Goal: Task Accomplishment & Management: Manage account settings

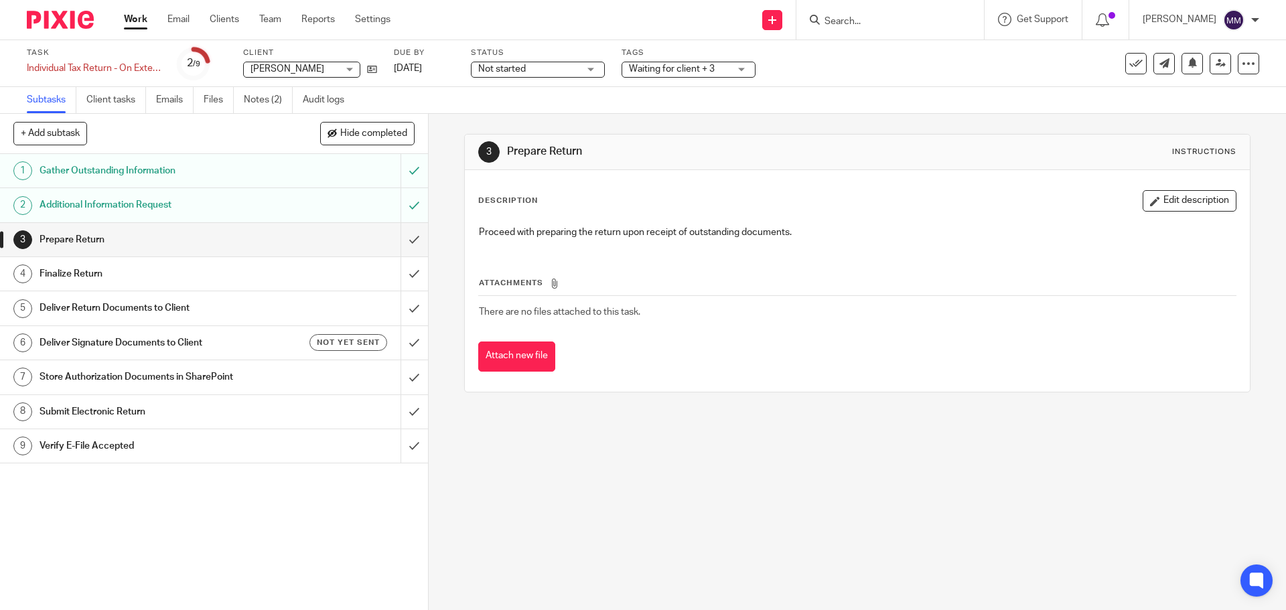
click at [179, 202] on h1 "Additional Information Request" at bounding box center [156, 205] width 232 height 20
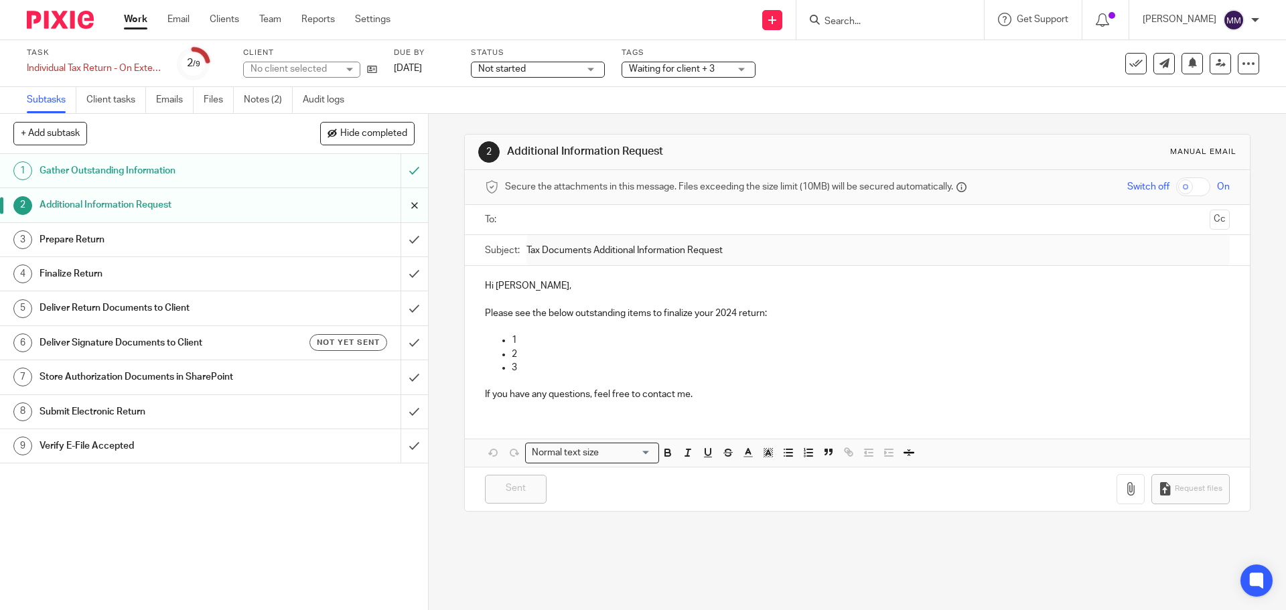
click at [402, 205] on input "submit" at bounding box center [214, 205] width 428 height 34
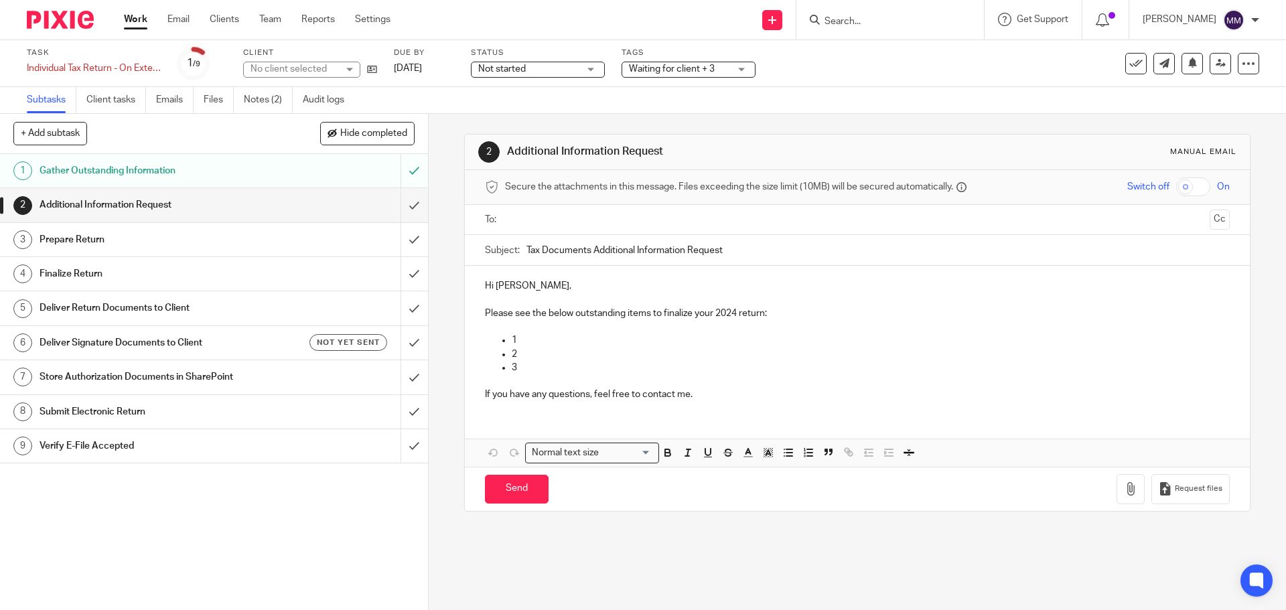
click at [537, 358] on p "2" at bounding box center [871, 354] width 718 height 13
drag, startPoint x: 526, startPoint y: 367, endPoint x: 530, endPoint y: 330, distance: 37.7
click at [530, 330] on div "Hi Paul, Please see the below outstanding items to finalize your 2024 return: 1…" at bounding box center [857, 338] width 785 height 145
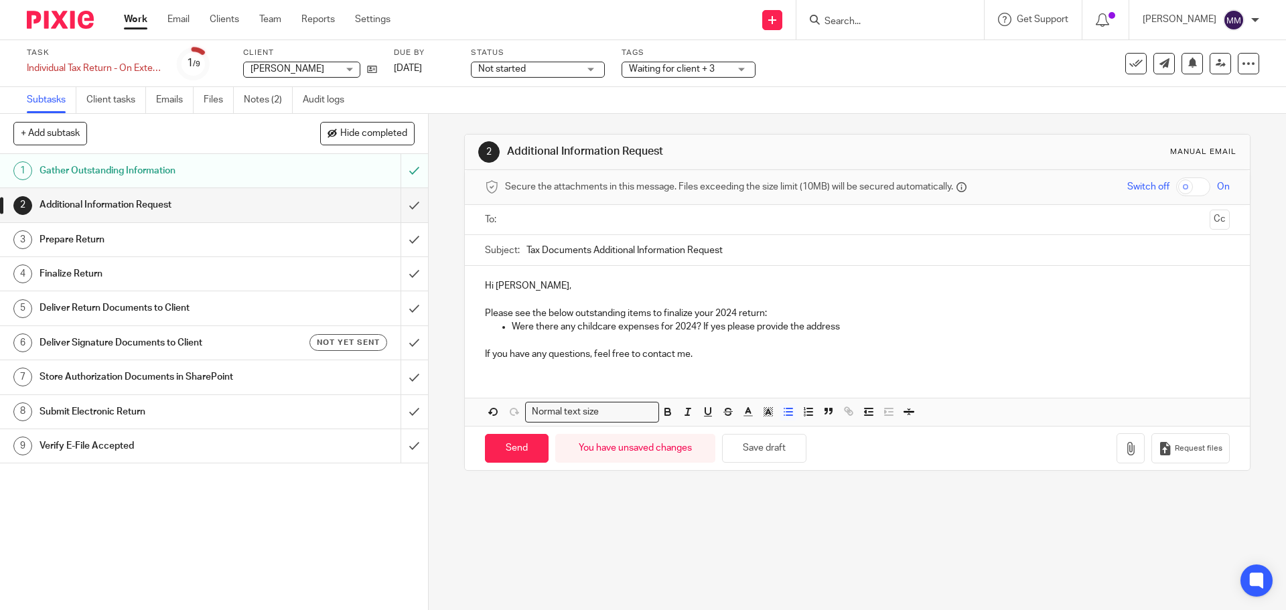
click at [886, 318] on p "Please see the below outstanding items to finalize your 2024 return:" at bounding box center [857, 313] width 744 height 13
click at [853, 326] on p "Were there any childcare expenses for 2024? If yes please provide the address" at bounding box center [871, 326] width 718 height 13
drag, startPoint x: 858, startPoint y: 321, endPoint x: 725, endPoint y: 333, distance: 133.2
click at [725, 333] on p "Were there any childcare expenses for 2024? If yes please provide the address" at bounding box center [871, 326] width 718 height 13
click at [743, 327] on p "Were there any childcare expenses for 2024? If yes If so, please provide the pr…" at bounding box center [871, 326] width 718 height 13
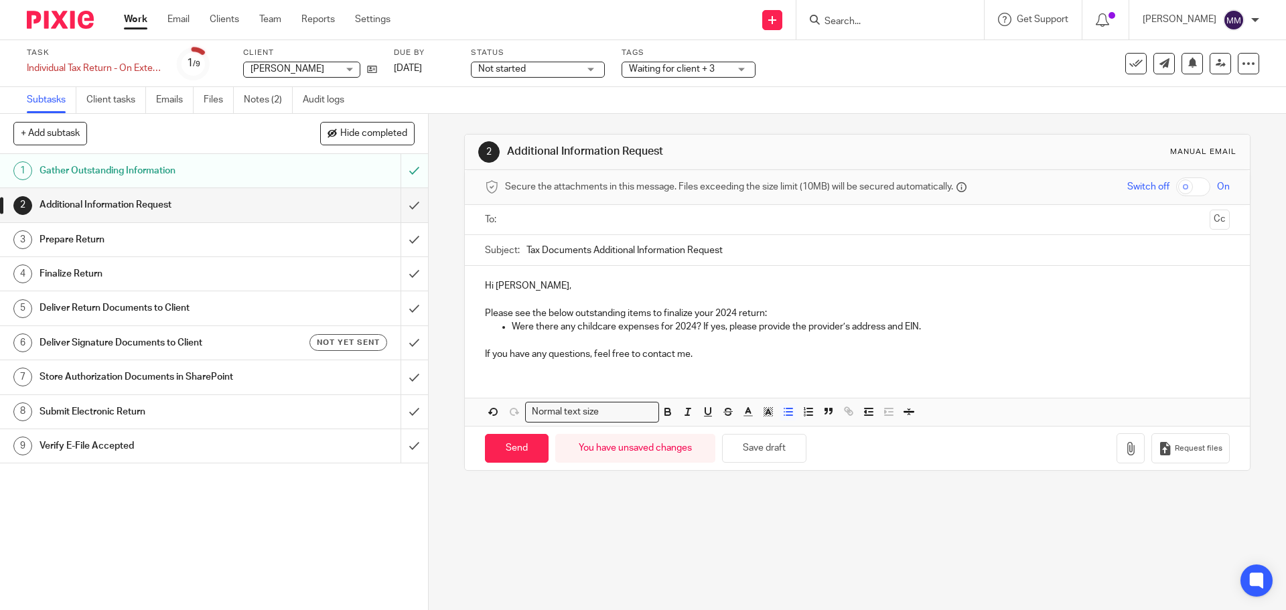
click at [939, 324] on p "Were there any childcare expenses for 2024? If yes, please provide the provider…" at bounding box center [871, 326] width 718 height 13
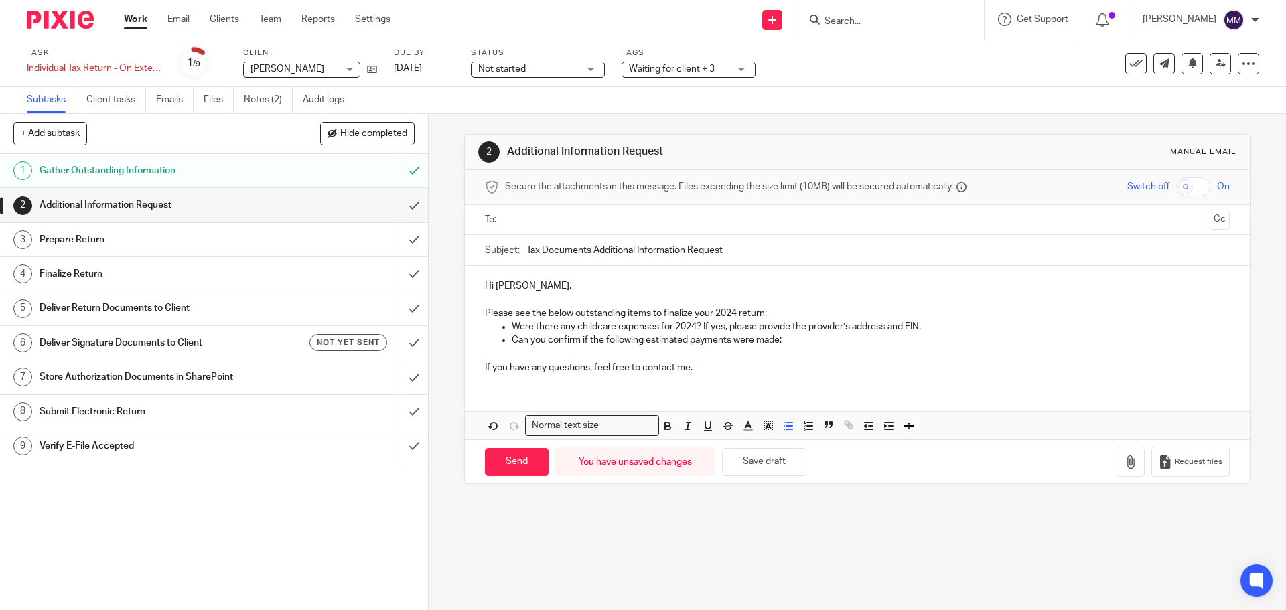
click at [966, 325] on p "Were there any childcare expenses for 2024? If yes, please provide the provider…" at bounding box center [871, 326] width 718 height 13
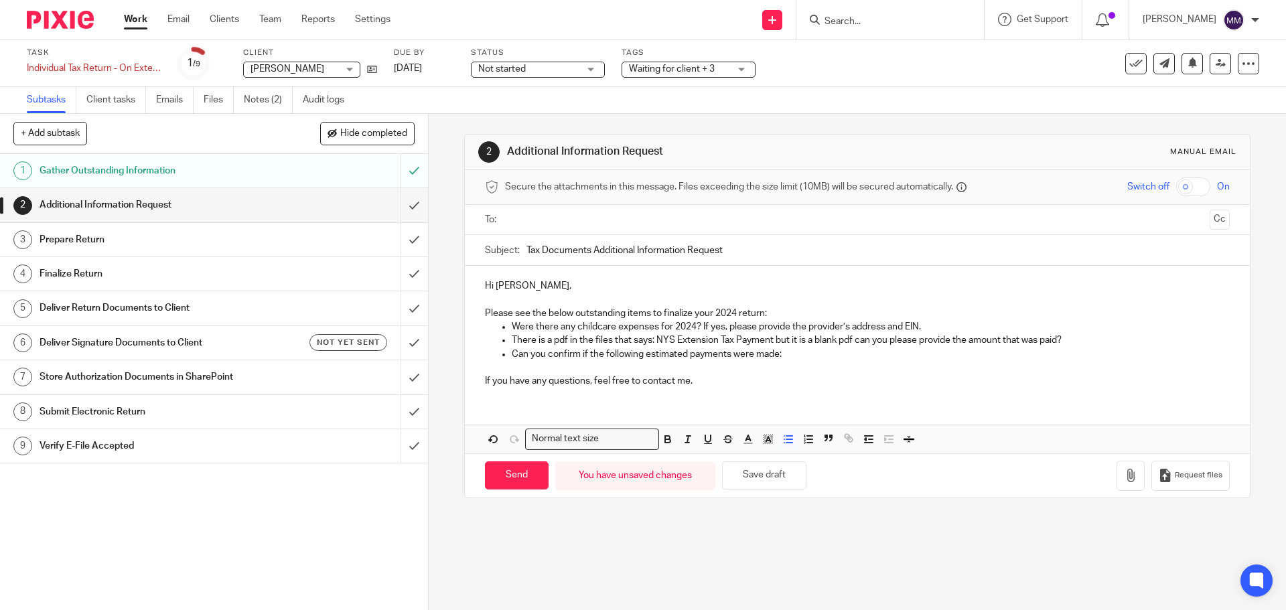
click at [862, 332] on p "Were there any childcare expenses for 2024? If yes, please provide the provider…" at bounding box center [871, 326] width 718 height 13
click at [853, 367] on p at bounding box center [857, 367] width 744 height 13
click at [839, 354] on p "Can you confirm if the following estimated payments were made:" at bounding box center [871, 354] width 718 height 13
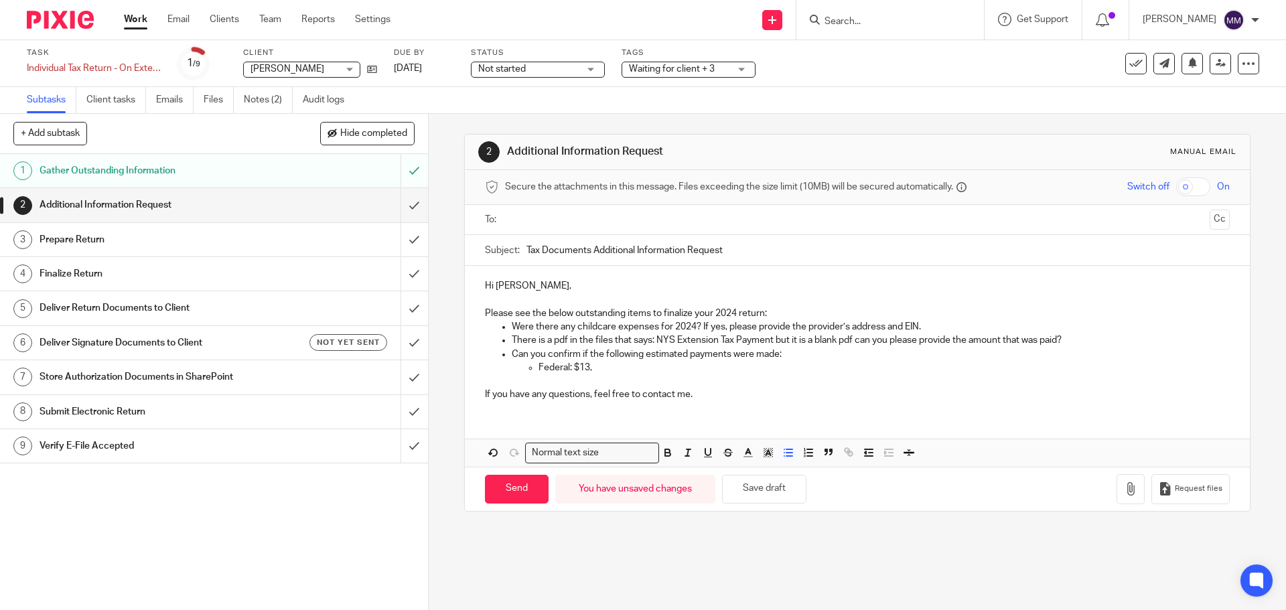
click at [620, 362] on p "Federal: $13," at bounding box center [884, 367] width 691 height 13
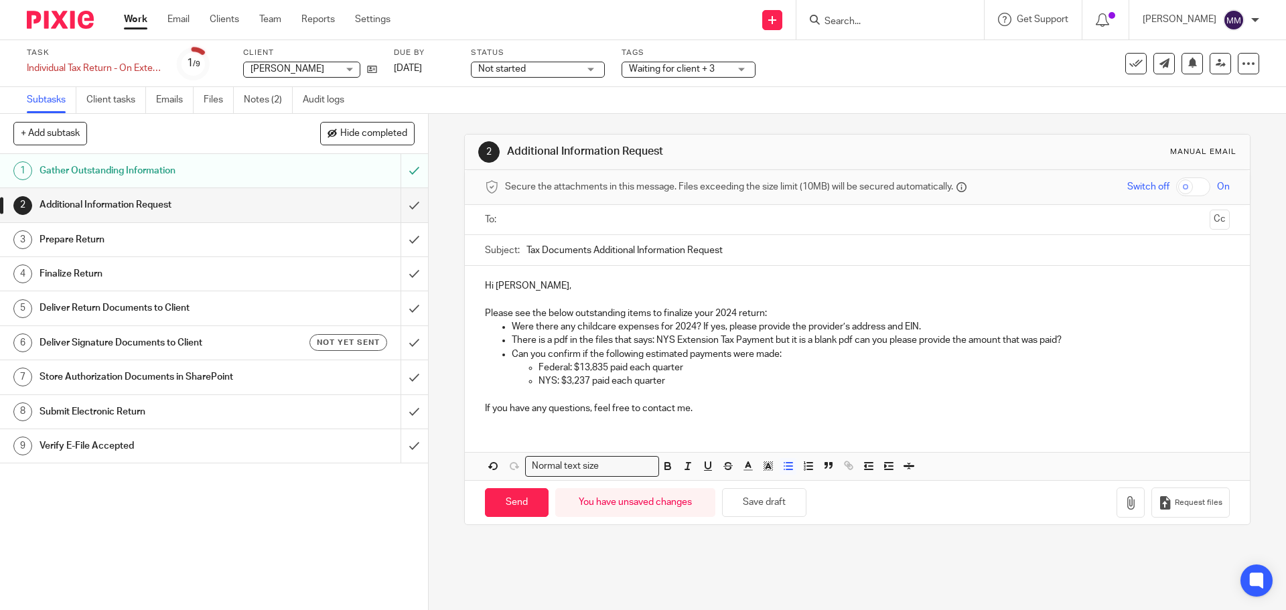
click at [864, 27] on input "Search" at bounding box center [883, 22] width 121 height 12
click at [671, 387] on p "NYS: $3,237 paid each quarter" at bounding box center [884, 381] width 691 height 13
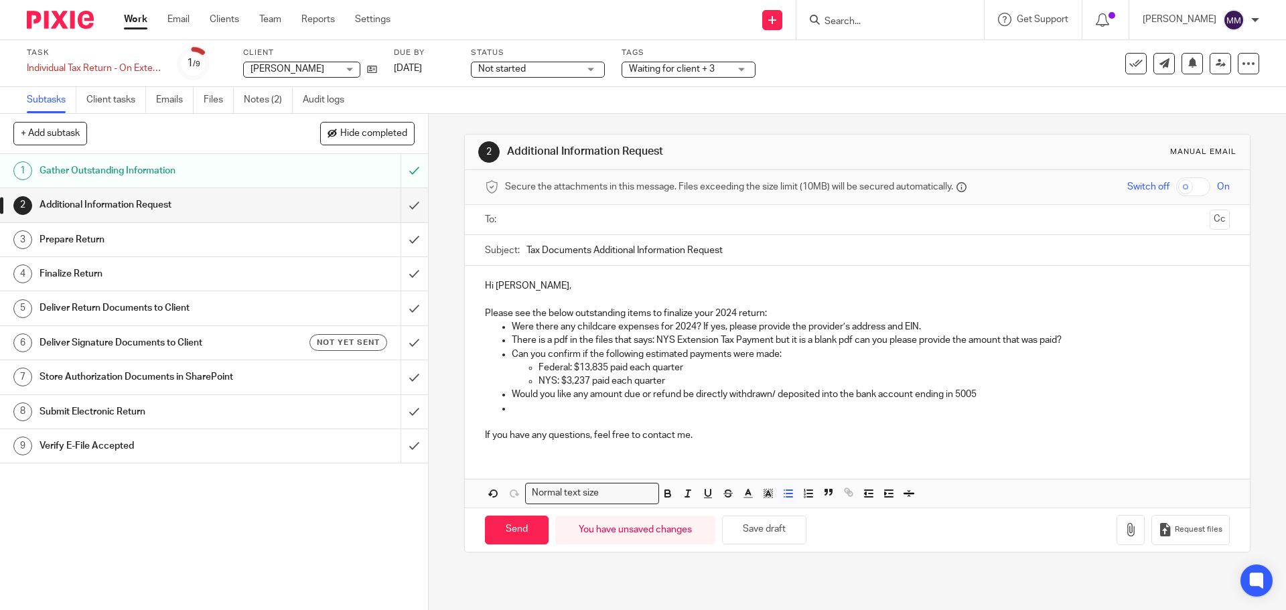
click at [554, 220] on input "text" at bounding box center [857, 219] width 694 height 15
click at [537, 250] on input "Tax Documents Additional Information Request" at bounding box center [878, 254] width 703 height 30
click at [527, 252] on input "Tax Documents Additional Information Request" at bounding box center [878, 254] width 703 height 30
type input "2024 Tax Documents Additional Information Request"
click at [532, 402] on p "Would you like any amount due or refund be directly withdrawn/ deposited into t…" at bounding box center [871, 397] width 718 height 13
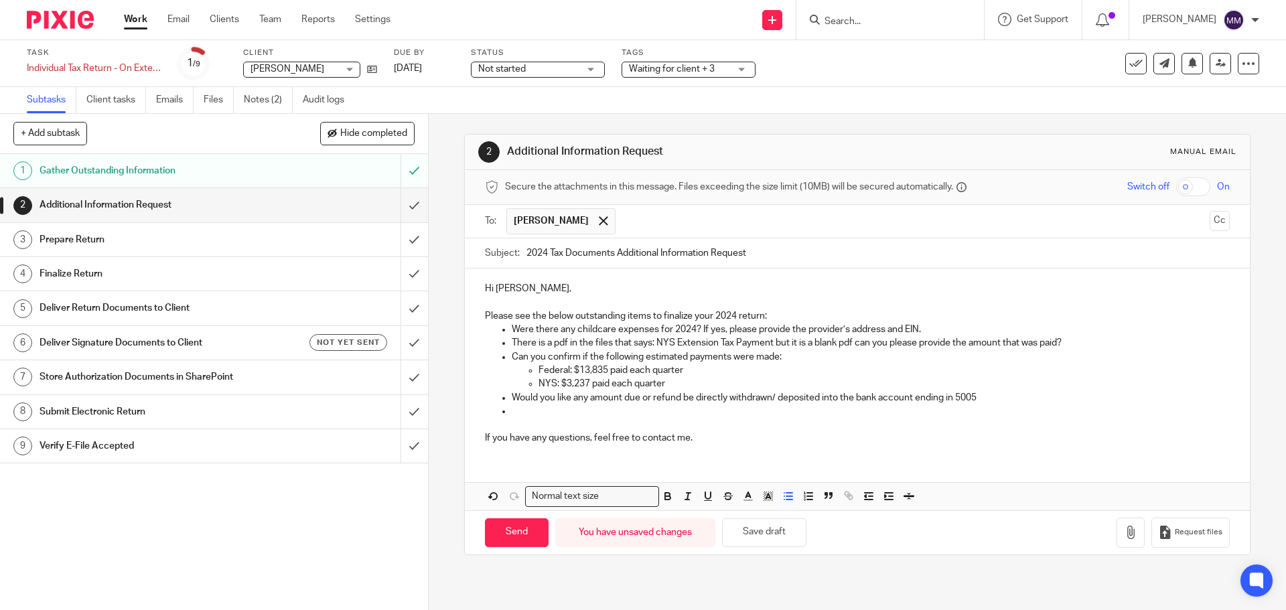
click at [535, 413] on p at bounding box center [871, 411] width 718 height 13
click at [781, 316] on p "Please see the below outstanding items to finalize your 2024 return:" at bounding box center [857, 316] width 744 height 13
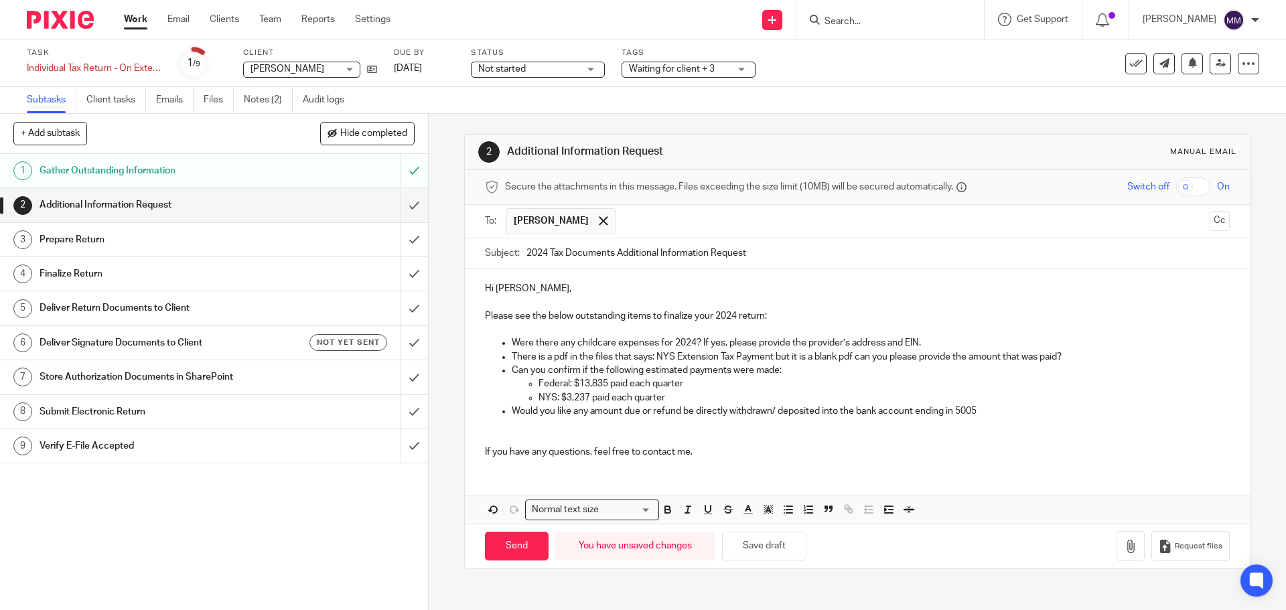
click at [1060, 354] on p "There is a pdf in the files that says: NYS Extension Tax Payment but it is a bl…" at bounding box center [871, 356] width 718 height 13
click at [870, 371] on p "Can you confirm if the following estimated payments were made:" at bounding box center [871, 370] width 718 height 13
click at [722, 382] on p "Federal: $13,835 paid each quarter" at bounding box center [884, 383] width 691 height 13
click at [704, 397] on p "NYS: $3,237 paid each quarter" at bounding box center [884, 397] width 691 height 13
click at [666, 425] on p at bounding box center [871, 424] width 718 height 13
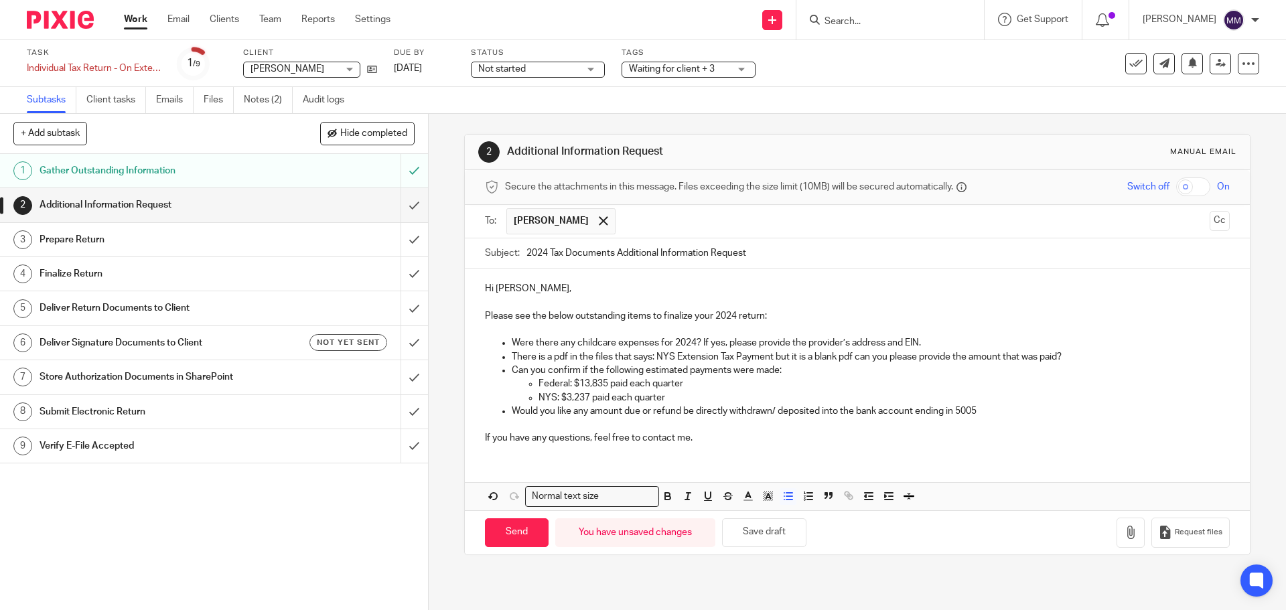
click at [705, 442] on p "If you have any questions, feel free to contact me." at bounding box center [857, 438] width 744 height 13
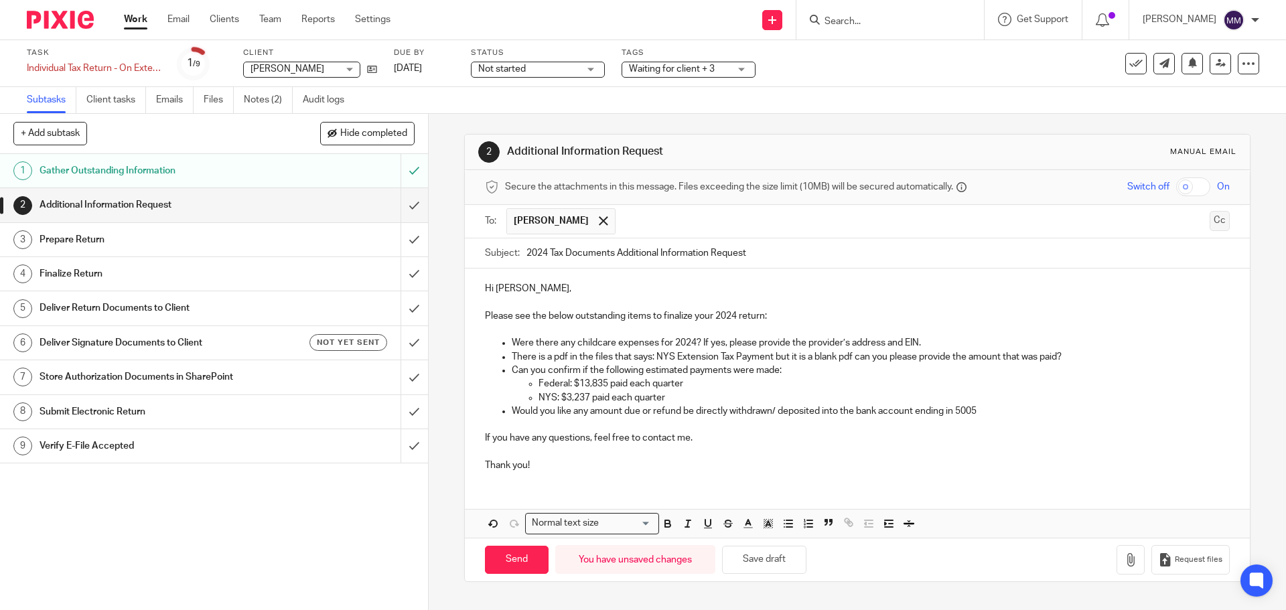
click at [1210, 219] on button "Cc" at bounding box center [1220, 221] width 20 height 20
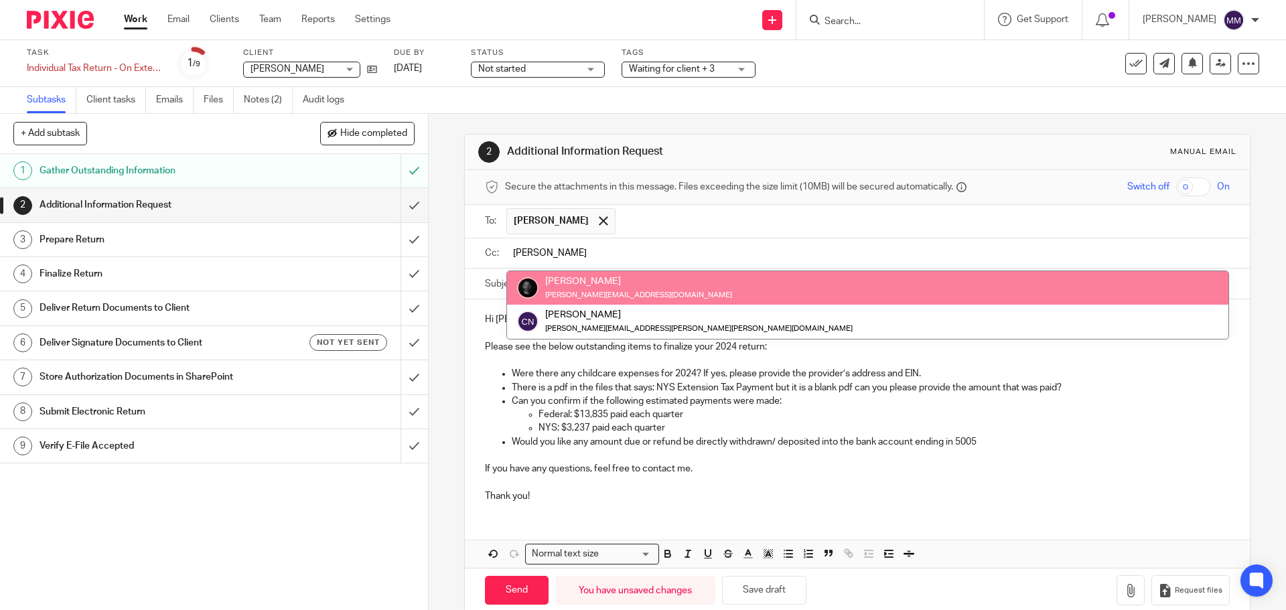
type input "chris"
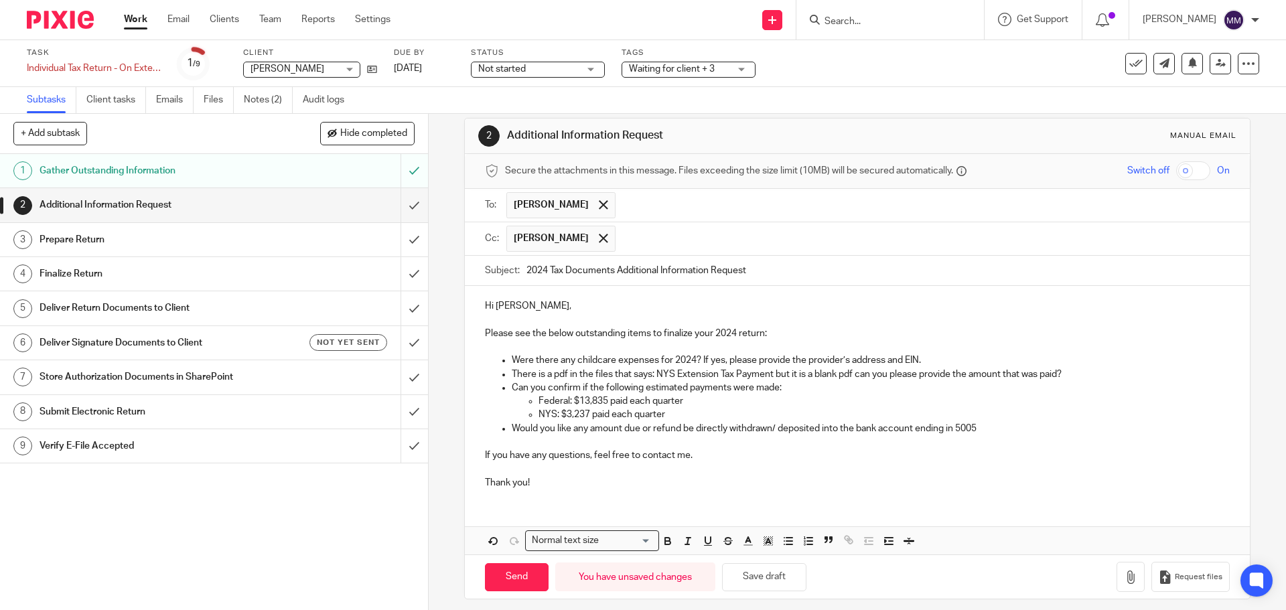
scroll to position [25, 0]
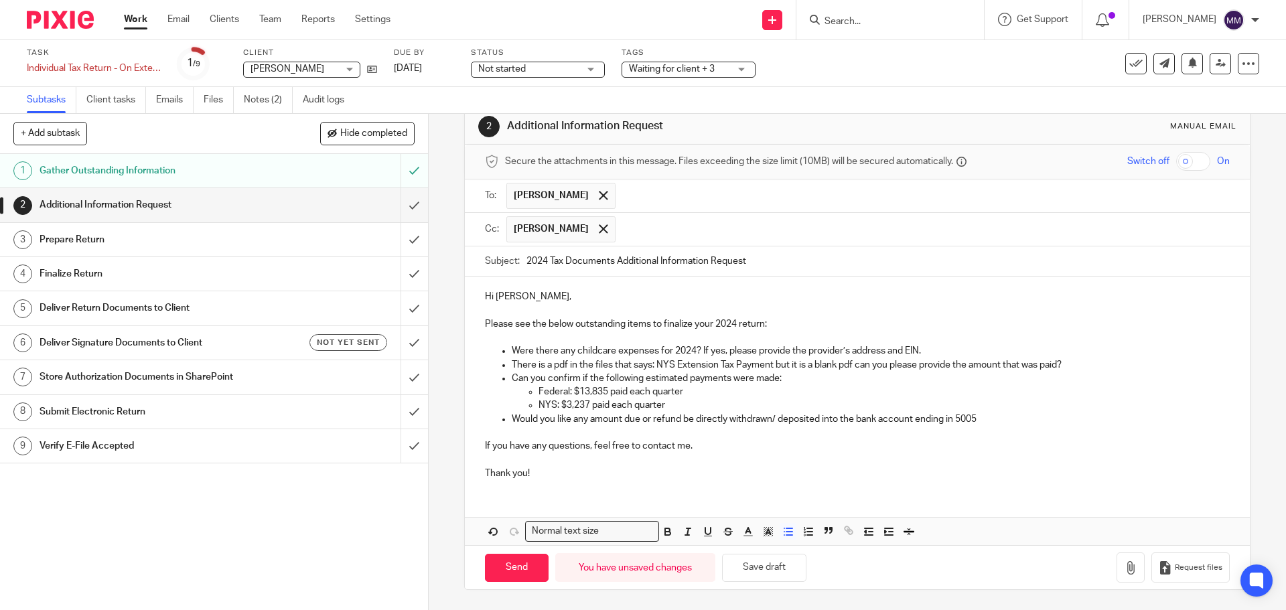
click at [825, 418] on p "Would you like any amount due or refund be directly withdrawn/ deposited into t…" at bounding box center [871, 419] width 718 height 13
drag, startPoint x: 821, startPoint y: 419, endPoint x: 837, endPoint y: 419, distance: 15.4
click at [837, 419] on p "Would you like any amount due or refund be directly withdrawn/ deposited into t…" at bounding box center [871, 419] width 718 height 13
click at [1000, 420] on p "Would you like any amount due or refund be directly withdrawn/ deposited into t…" at bounding box center [871, 419] width 718 height 13
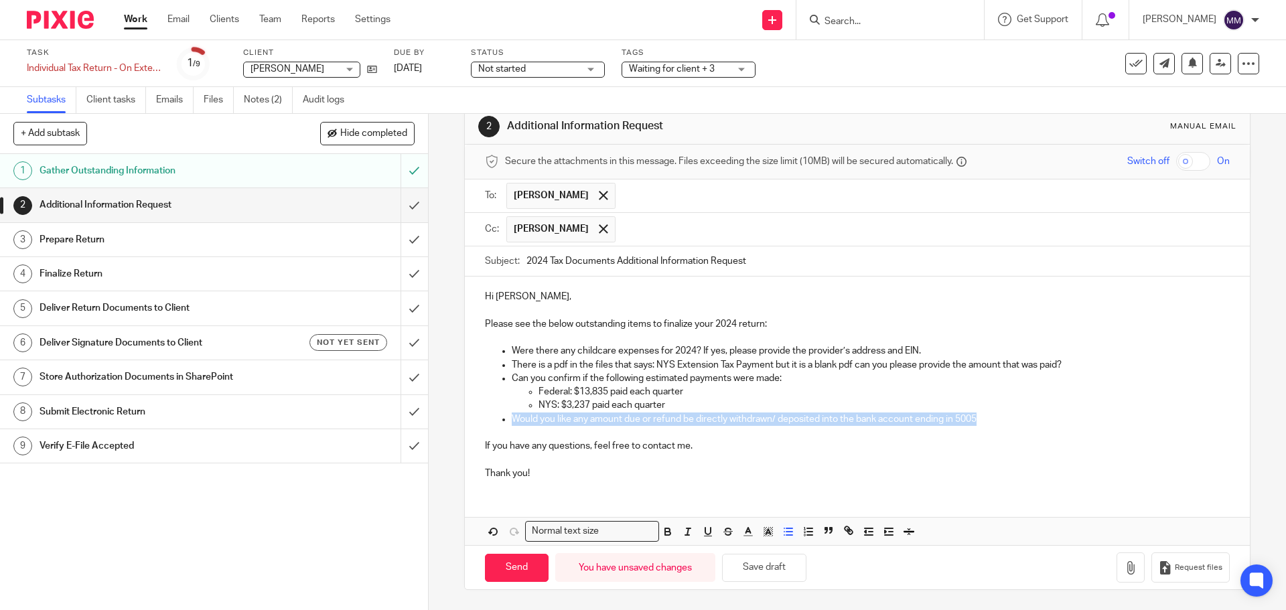
drag, startPoint x: 996, startPoint y: 415, endPoint x: 509, endPoint y: 417, distance: 487.8
click at [512, 417] on p "Would you like any amount due or refund be directly withdrawn/ deposited into t…" at bounding box center [871, 419] width 718 height 13
copy p "Would you like any amount due or refund be directly withdrawn/ deposited into t…"
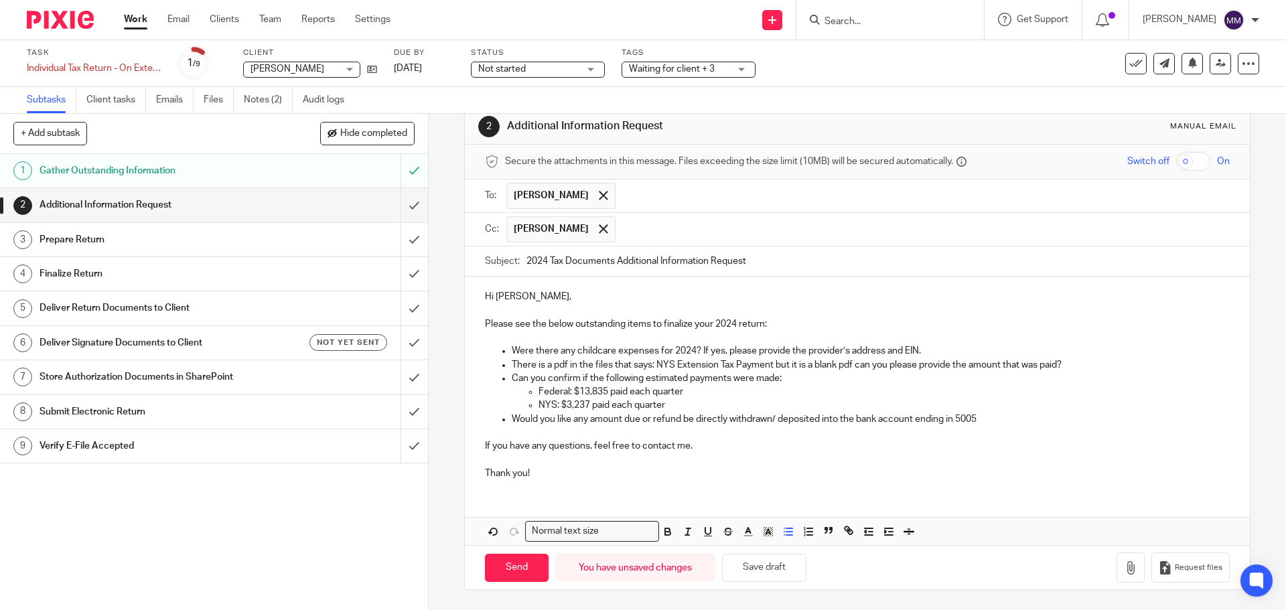
drag, startPoint x: 1124, startPoint y: 429, endPoint x: 1068, endPoint y: 426, distance: 56.4
click at [1116, 427] on p at bounding box center [857, 432] width 744 height 13
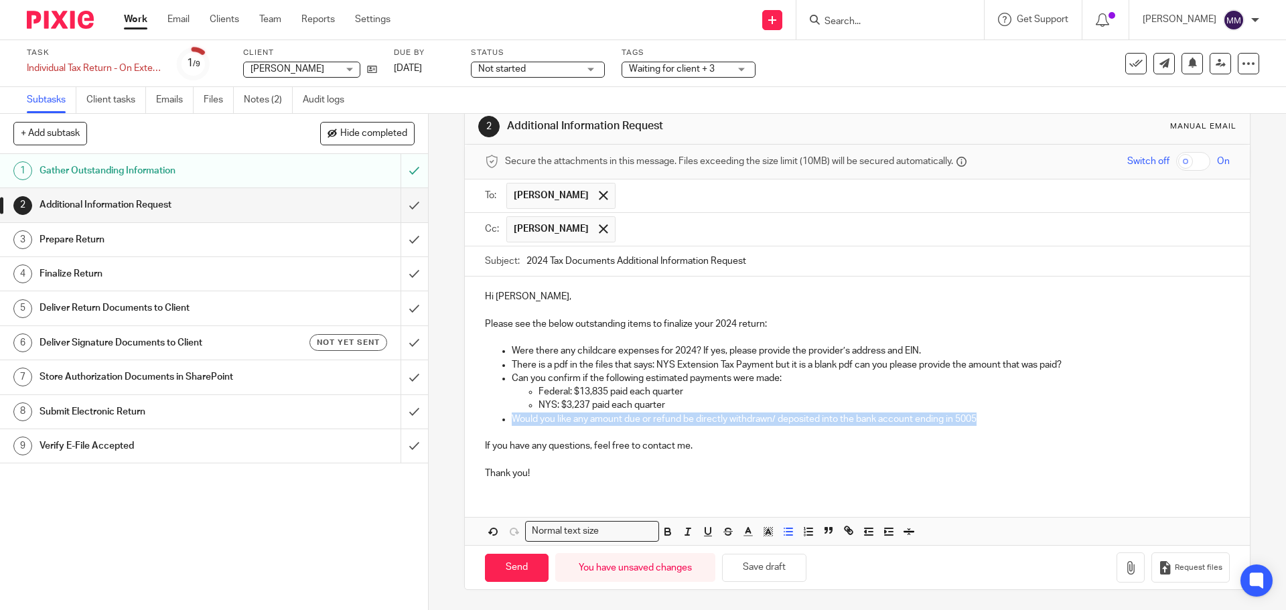
drag, startPoint x: 1010, startPoint y: 420, endPoint x: 499, endPoint y: 413, distance: 512.0
click at [512, 413] on li "Would you like any amount due or refund be directly withdrawn/ deposited into t…" at bounding box center [871, 419] width 718 height 13
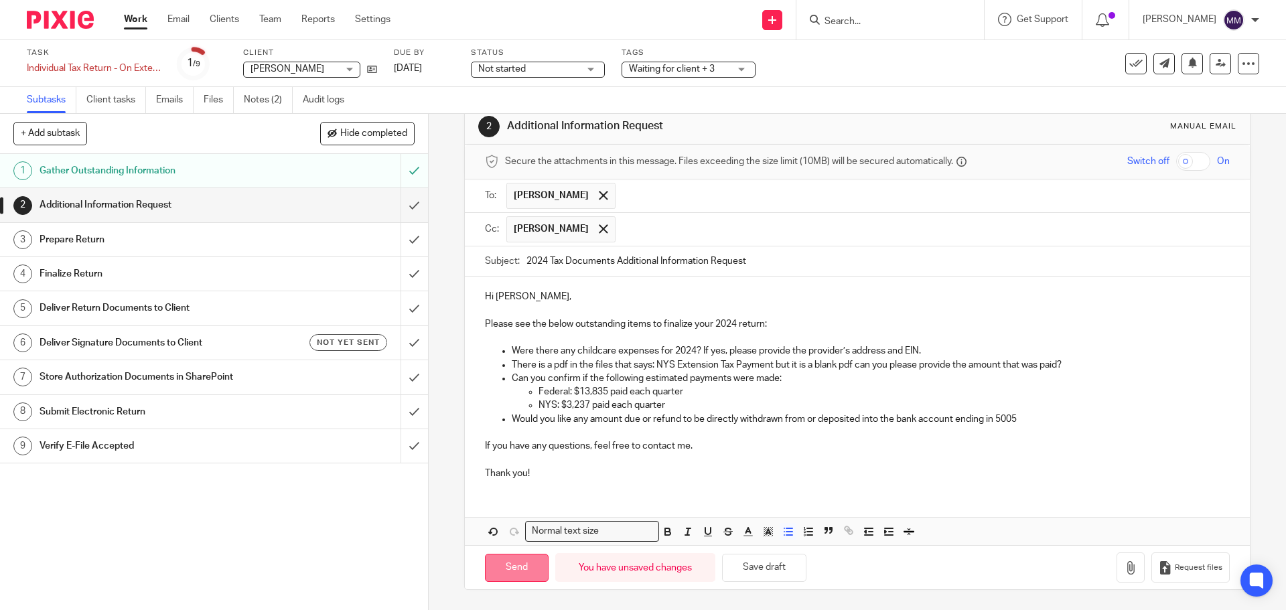
click at [512, 565] on input "Send" at bounding box center [517, 568] width 64 height 29
type input "Sent"
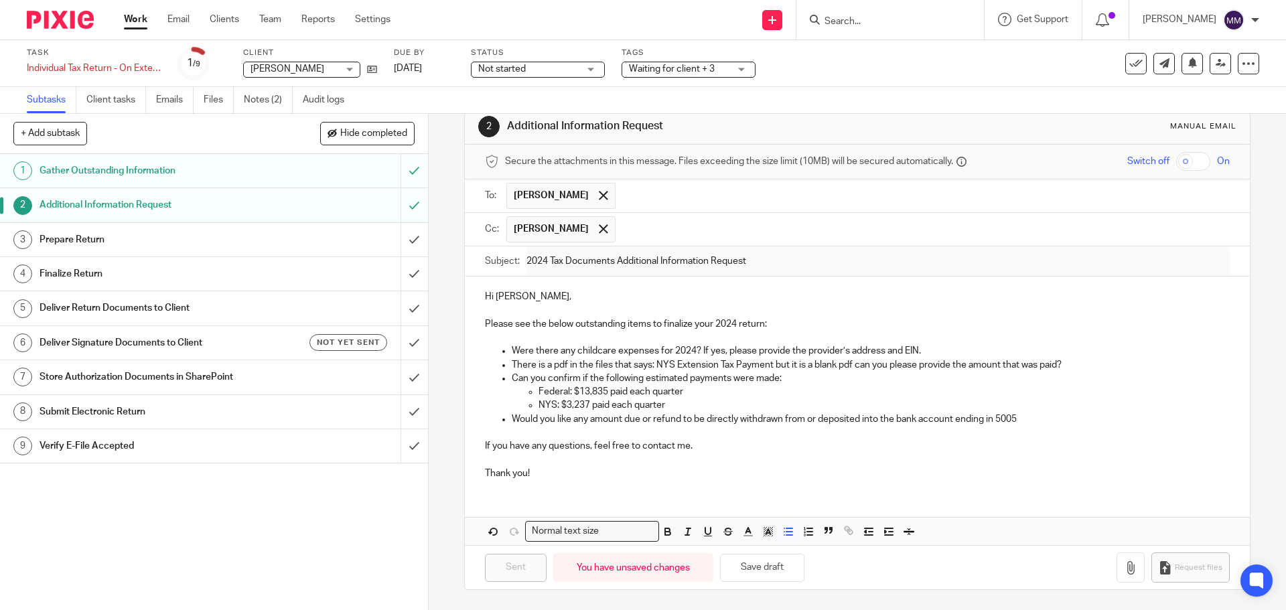
click at [139, 18] on link "Work" at bounding box center [135, 19] width 23 height 13
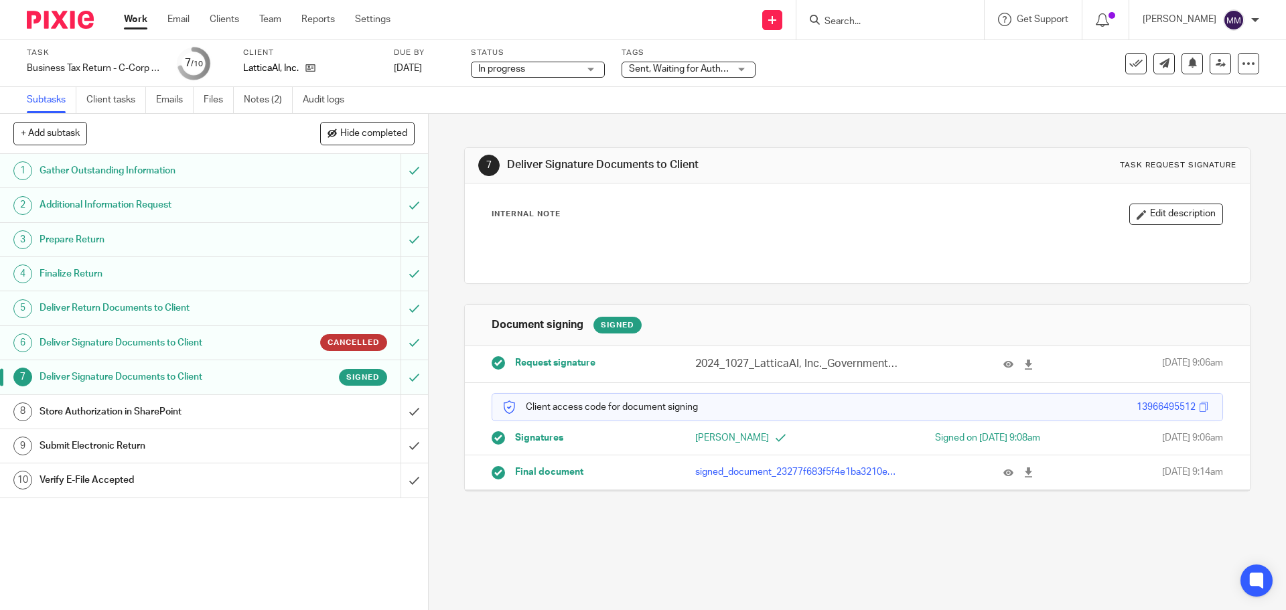
click at [859, 23] on input "Search" at bounding box center [883, 22] width 121 height 12
type input "austin ca"
click at [926, 65] on link at bounding box center [914, 57] width 187 height 31
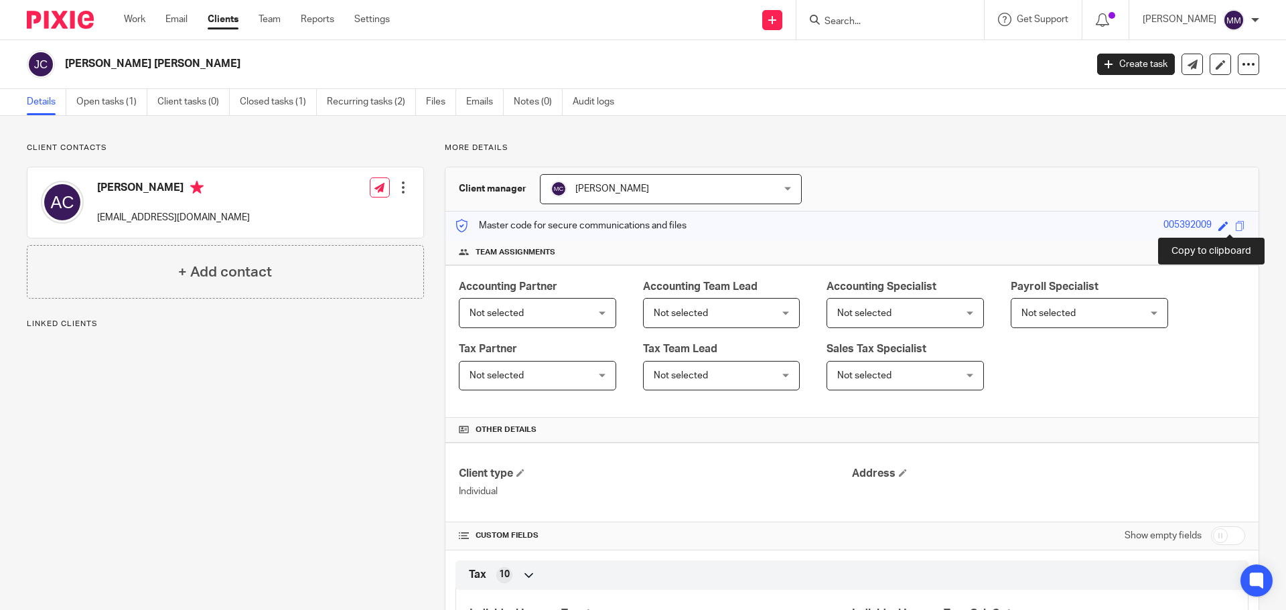
click at [1236, 226] on span at bounding box center [1241, 226] width 10 height 10
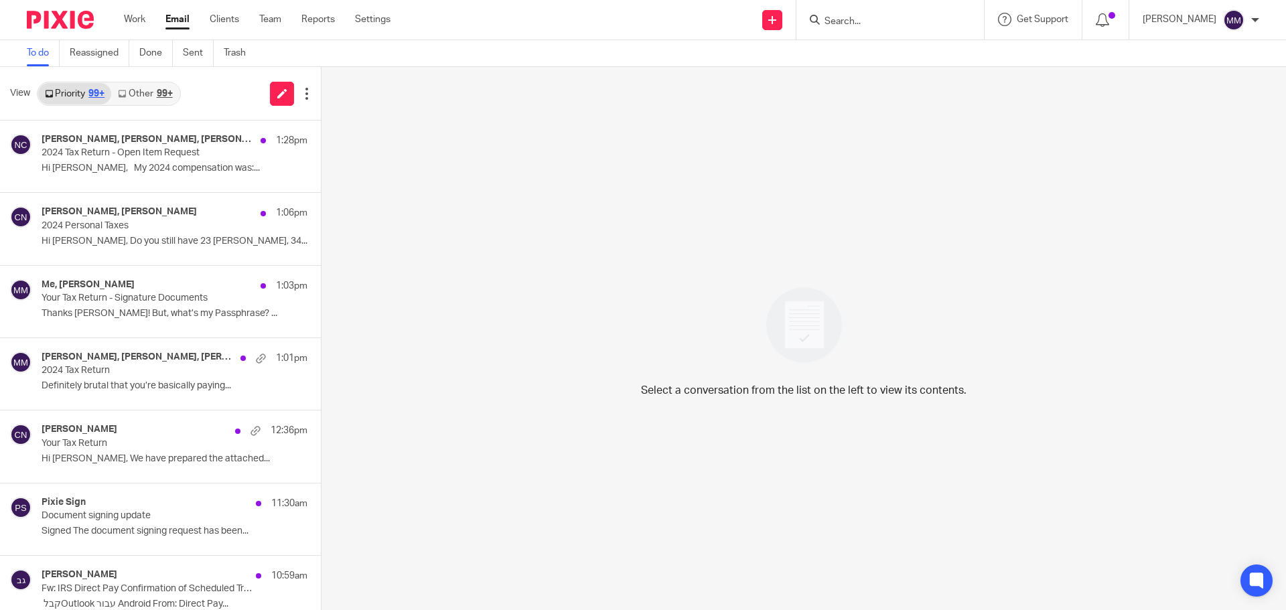
click at [896, 16] on input "Search" at bounding box center [883, 22] width 121 height 12
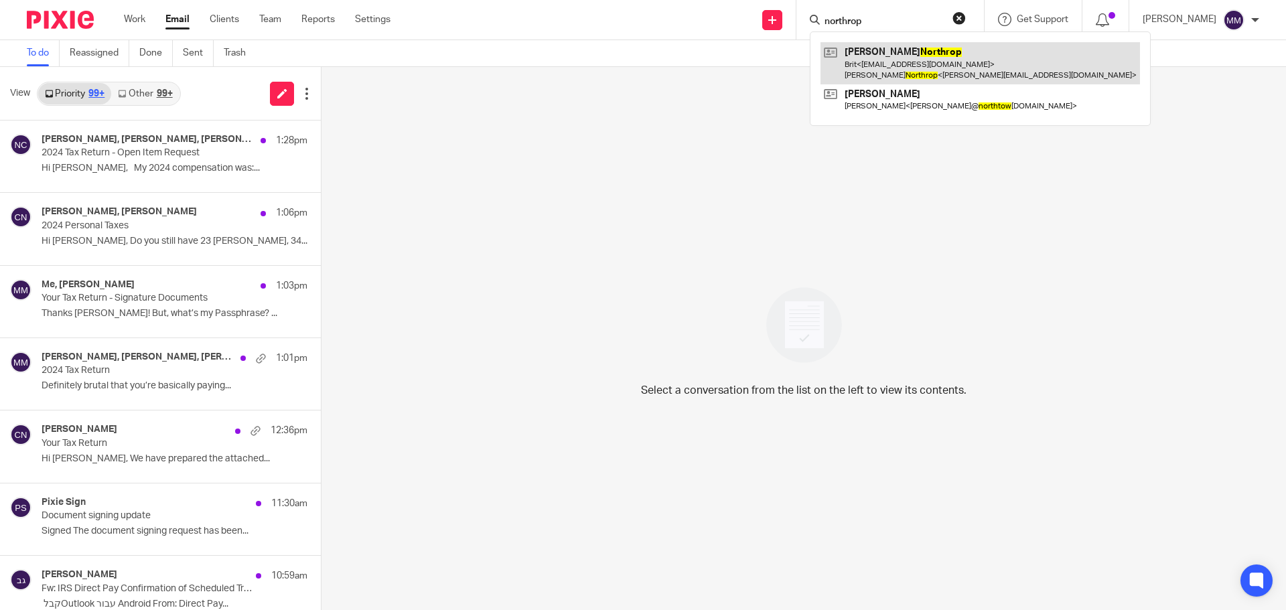
type input "northrop"
click at [870, 47] on link at bounding box center [981, 63] width 320 height 42
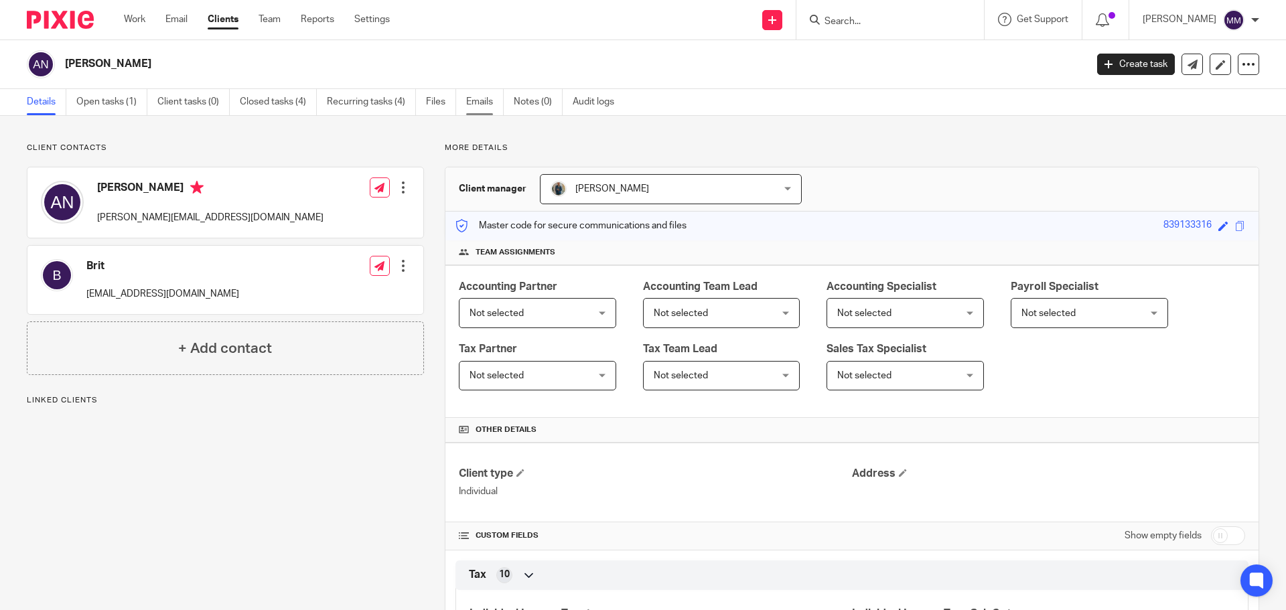
click at [488, 96] on link "Emails" at bounding box center [485, 102] width 38 height 26
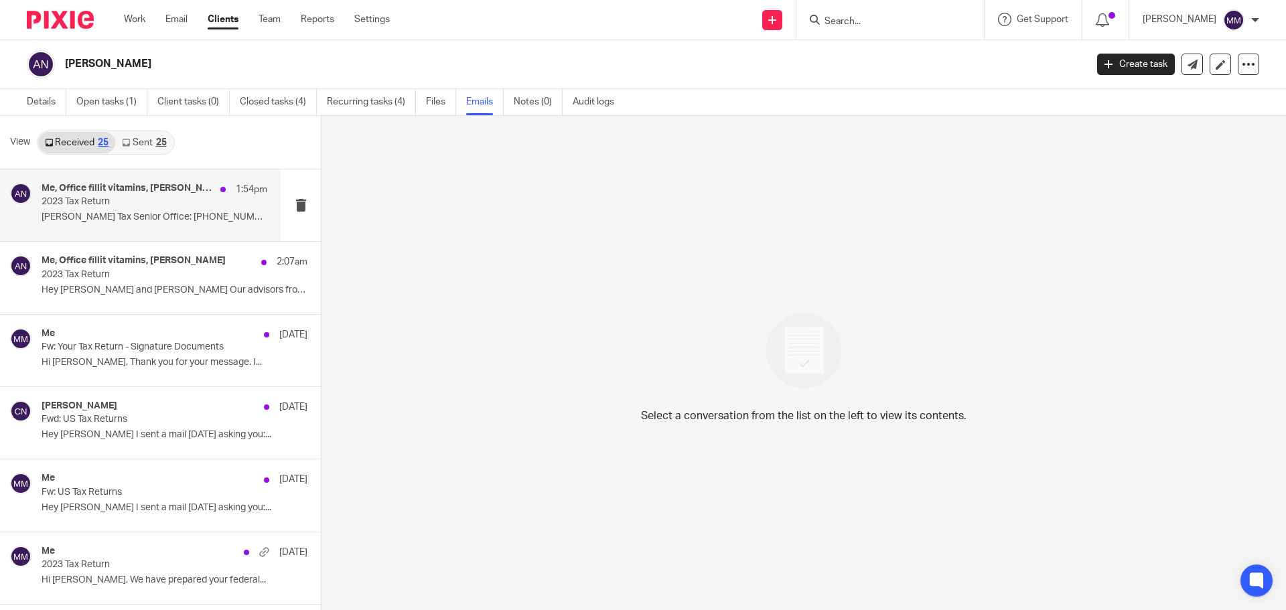
click at [155, 219] on p "Morgan Muriel Tax Senior Office: 716-249-2969..." at bounding box center [155, 217] width 226 height 11
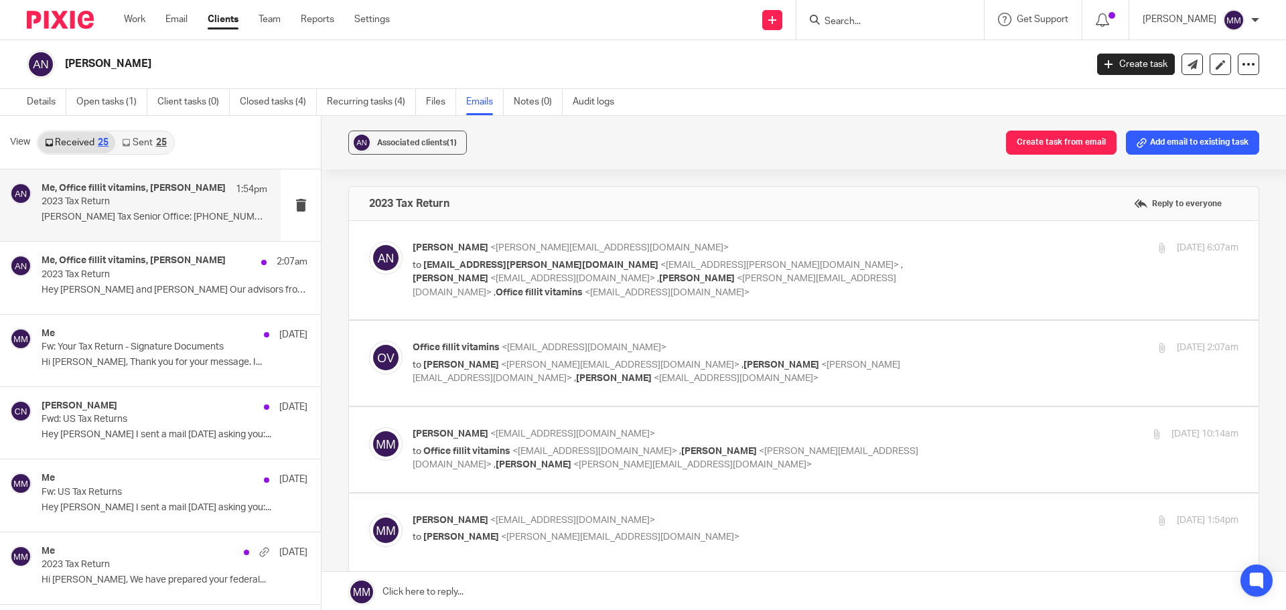
click at [941, 288] on label at bounding box center [804, 270] width 910 height 98
click at [369, 241] on input "checkbox" at bounding box center [369, 241] width 1 height 1
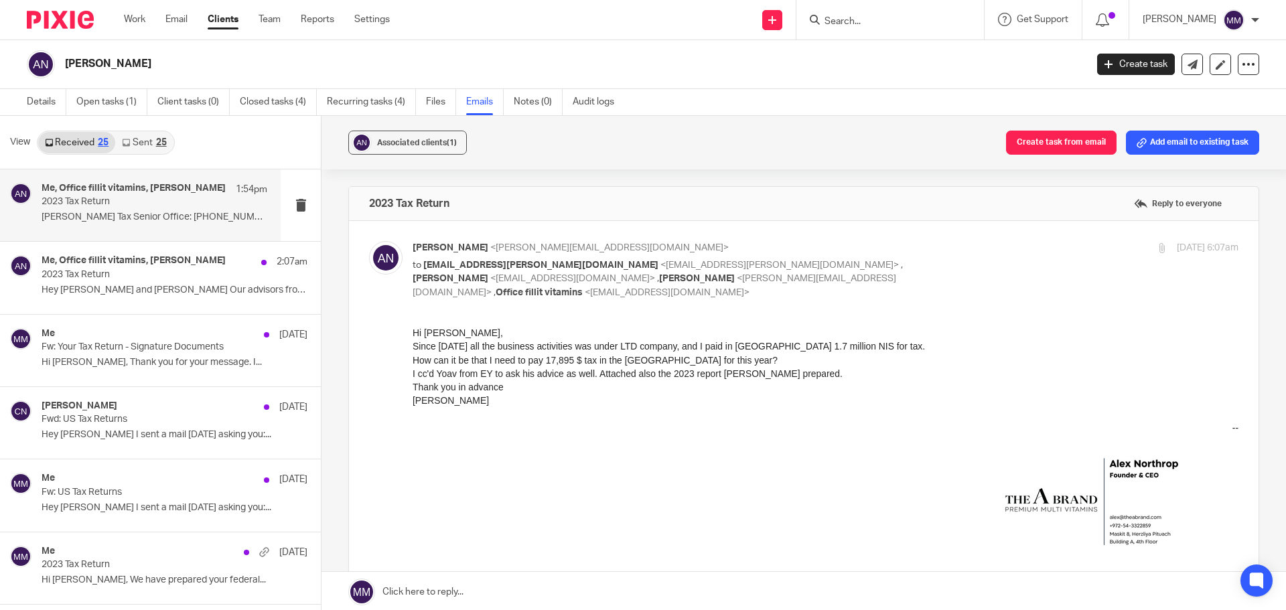
click at [955, 277] on div "Alex Northrop <alex@theabrand.com> to Yoav.shwartz@il.ey.com <yoav.shwartz@il.e…" at bounding box center [826, 270] width 826 height 58
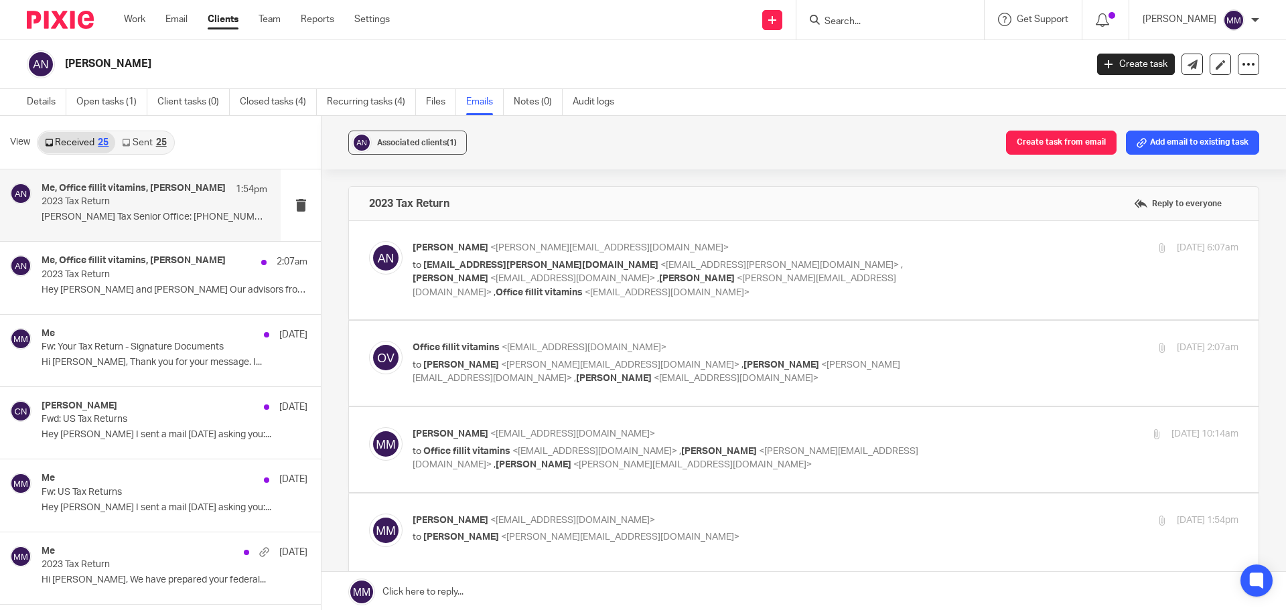
click at [954, 277] on div "Alex Northrop <alex@theabrand.com> to Yoav.shwartz@il.ey.com <yoav.shwartz@il.e…" at bounding box center [826, 270] width 826 height 58
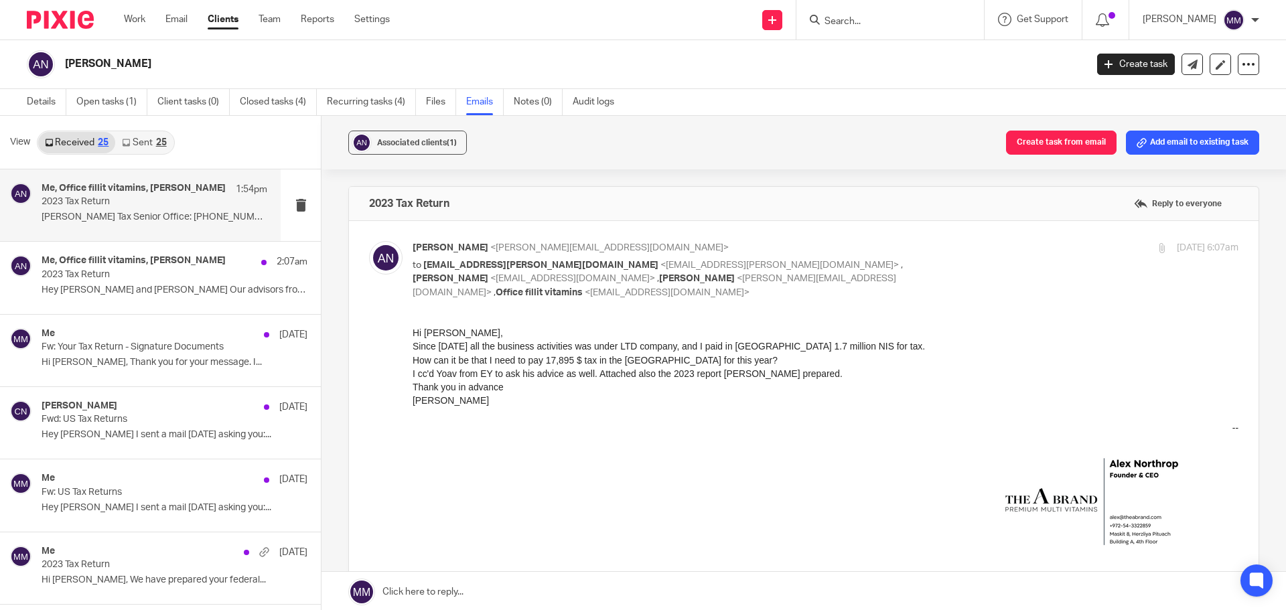
click at [954, 277] on div "Alex Northrop <alex@theabrand.com> to Yoav.shwartz@il.ey.com <yoav.shwartz@il.e…" at bounding box center [826, 270] width 826 height 58
checkbox input "false"
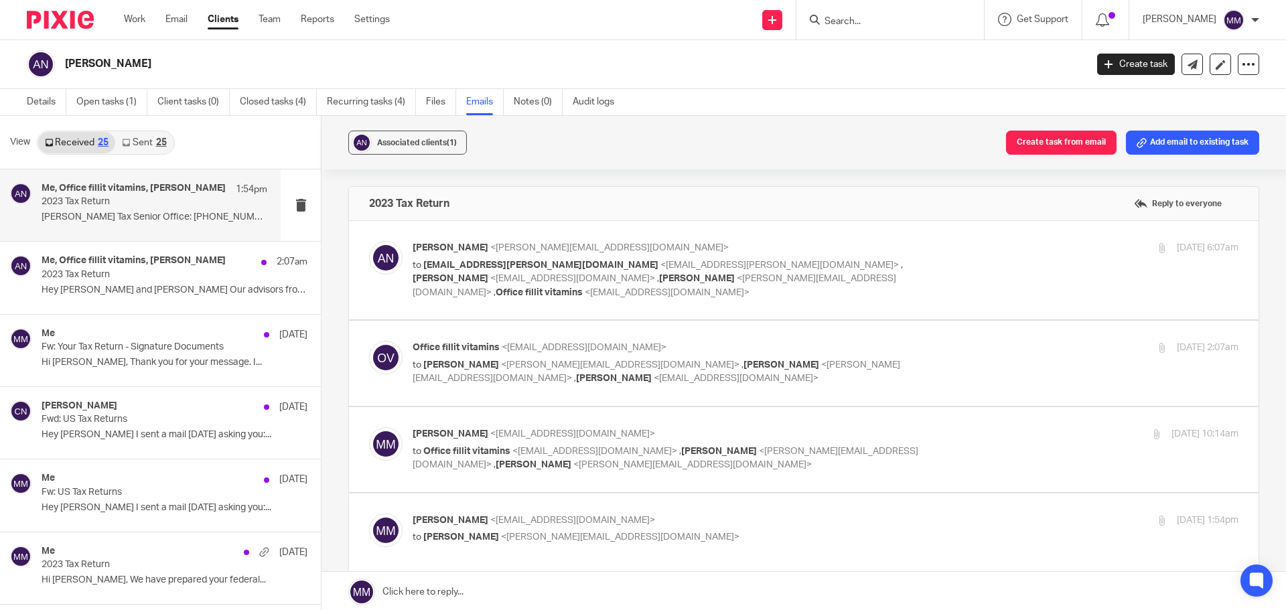
click at [962, 349] on div "Office fillit vitamins <office@theabrand.com> to Alex Northrop <alex@theabrand.…" at bounding box center [826, 363] width 826 height 45
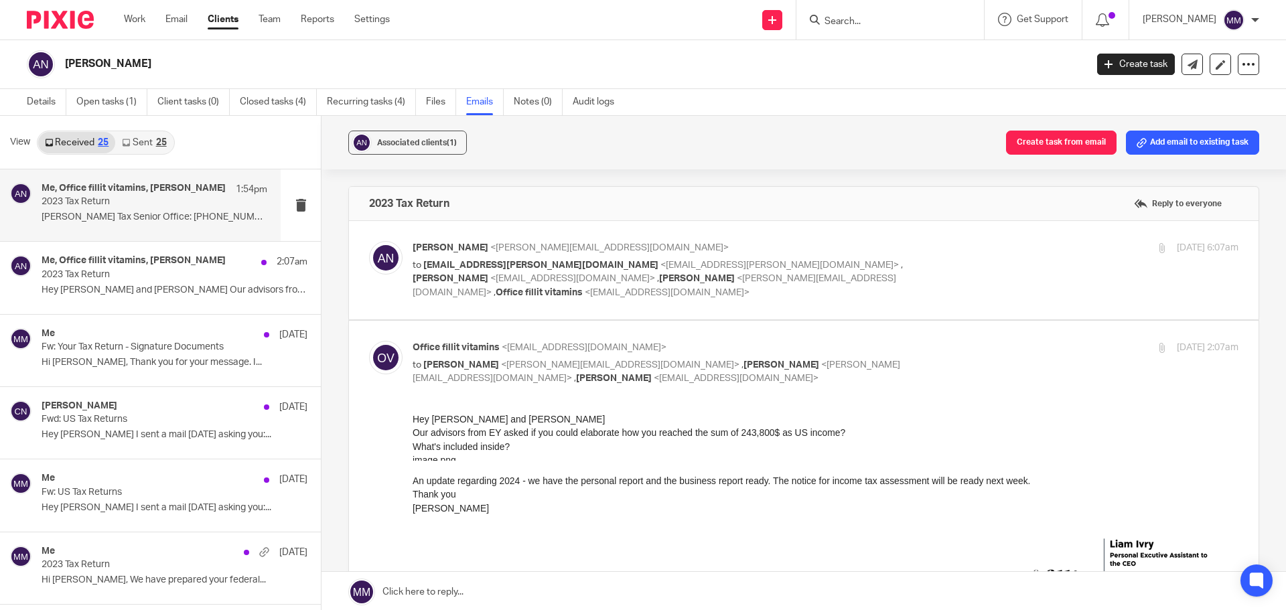
click at [962, 349] on div "Office fillit vitamins <office@theabrand.com> to Alex Northrop <alex@theabrand.…" at bounding box center [826, 363] width 826 height 45
checkbox input "false"
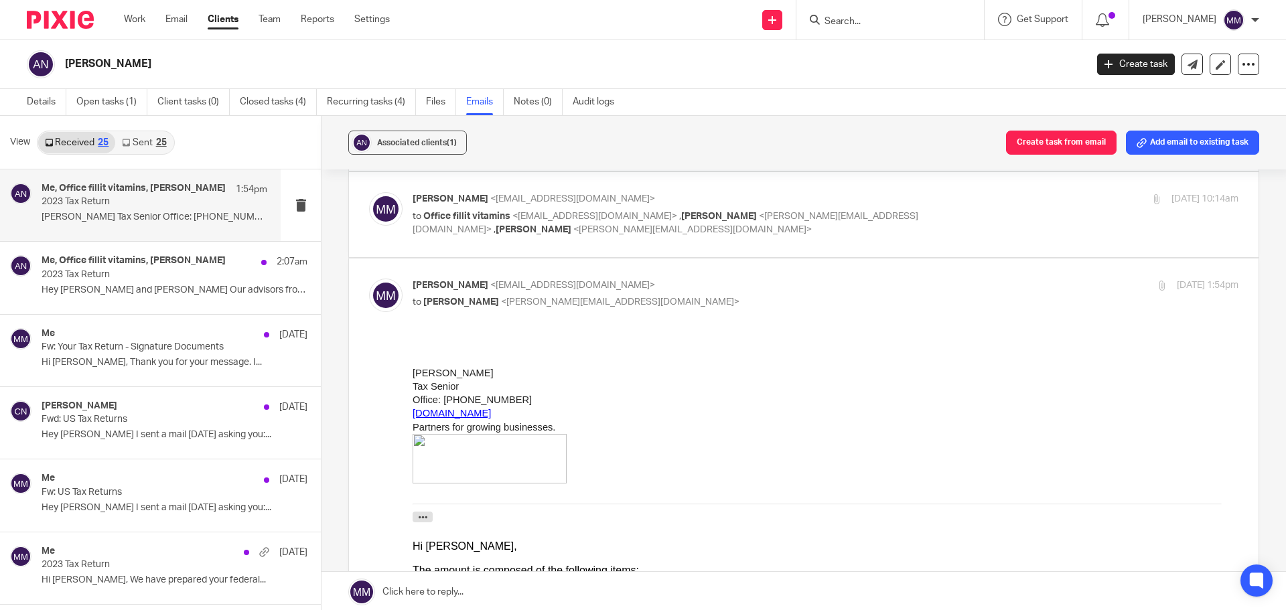
scroll to position [219, 0]
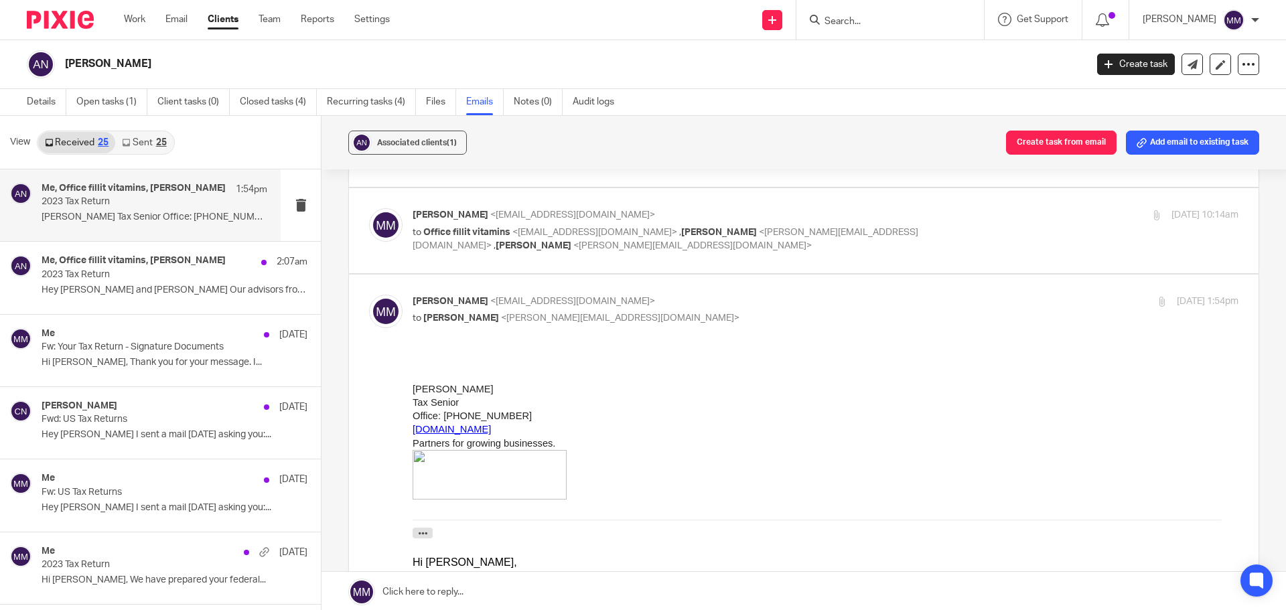
click at [990, 244] on label at bounding box center [804, 230] width 910 height 85
click at [369, 208] on input "checkbox" at bounding box center [369, 208] width 1 height 1
checkbox input "true"
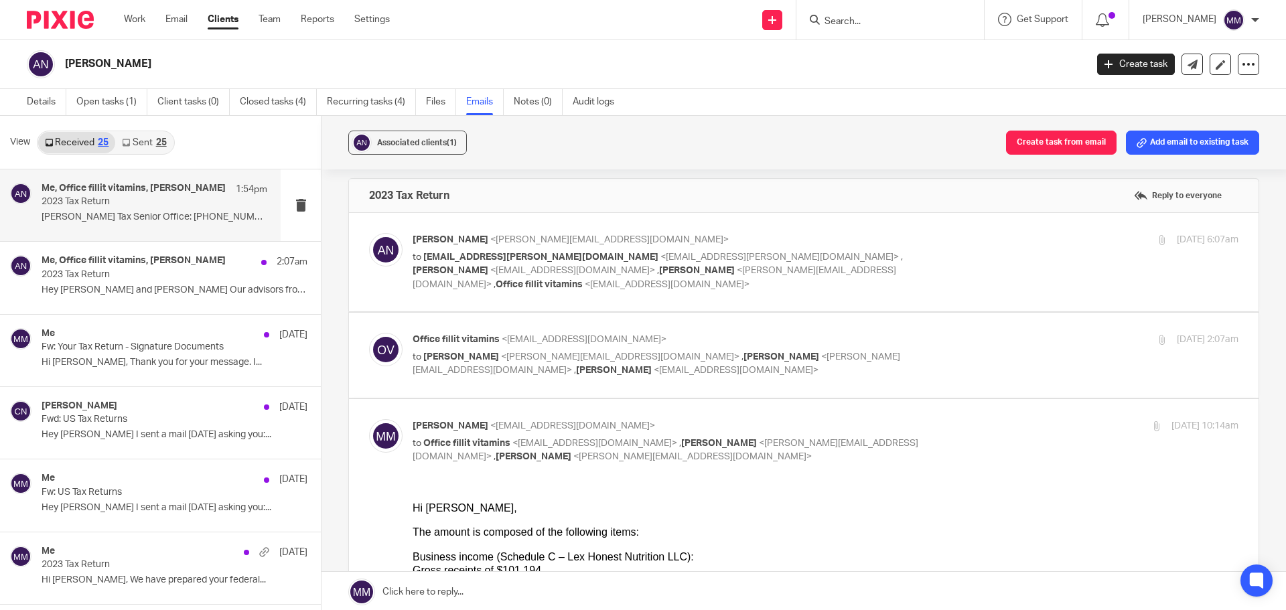
scroll to position [0, 0]
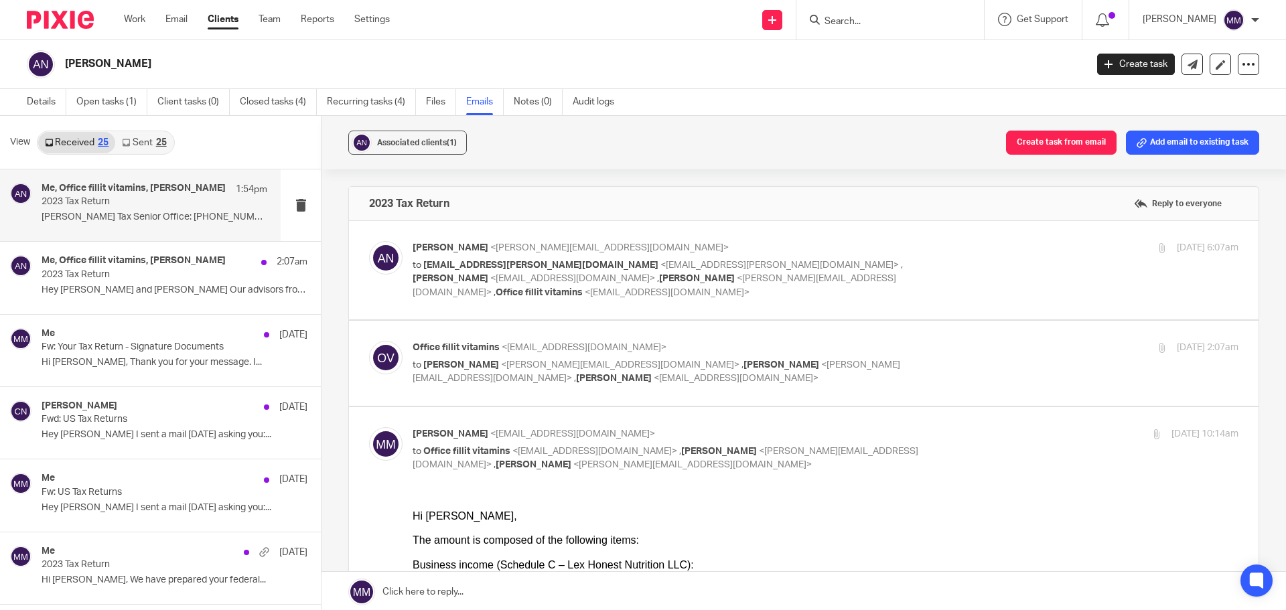
click at [975, 362] on div "Office fillit vitamins <office@theabrand.com> to Alex Northrop <alex@theabrand.…" at bounding box center [804, 363] width 870 height 45
click at [983, 349] on div "Office fillit vitamins <office@theabrand.com> to Alex Northrop <alex@theabrand.…" at bounding box center [826, 363] width 826 height 45
checkbox input "true"
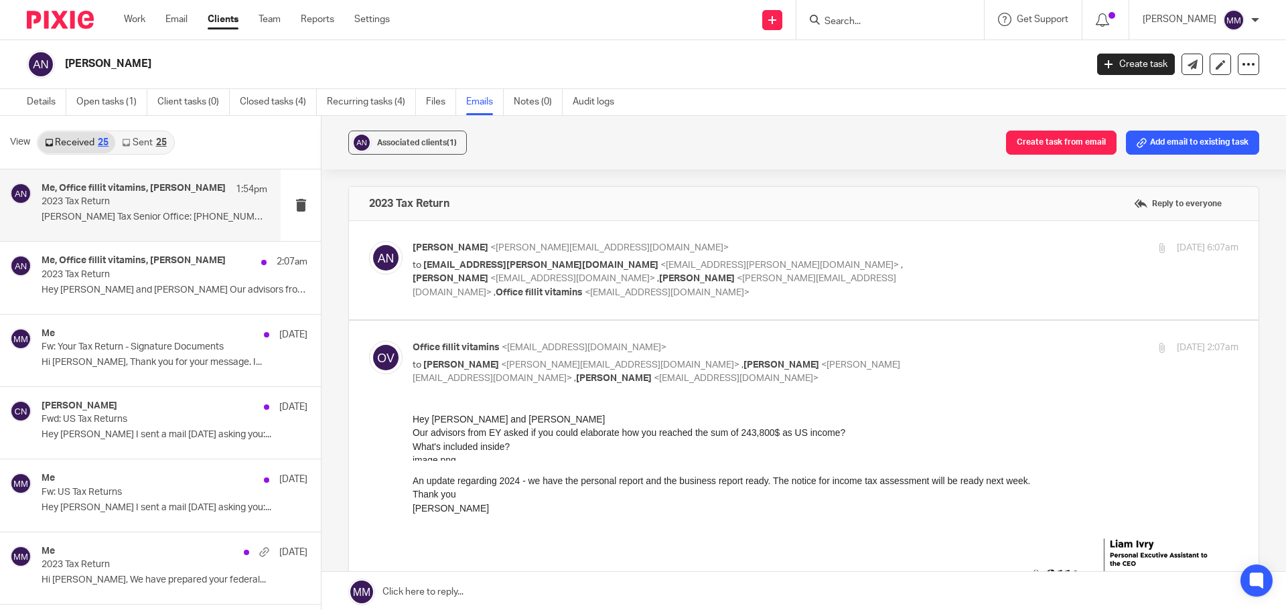
click at [963, 274] on div "Alex Northrop <alex@theabrand.com> to Yoav.shwartz@il.ey.com <yoav.shwartz@il.e…" at bounding box center [826, 270] width 826 height 58
checkbox input "true"
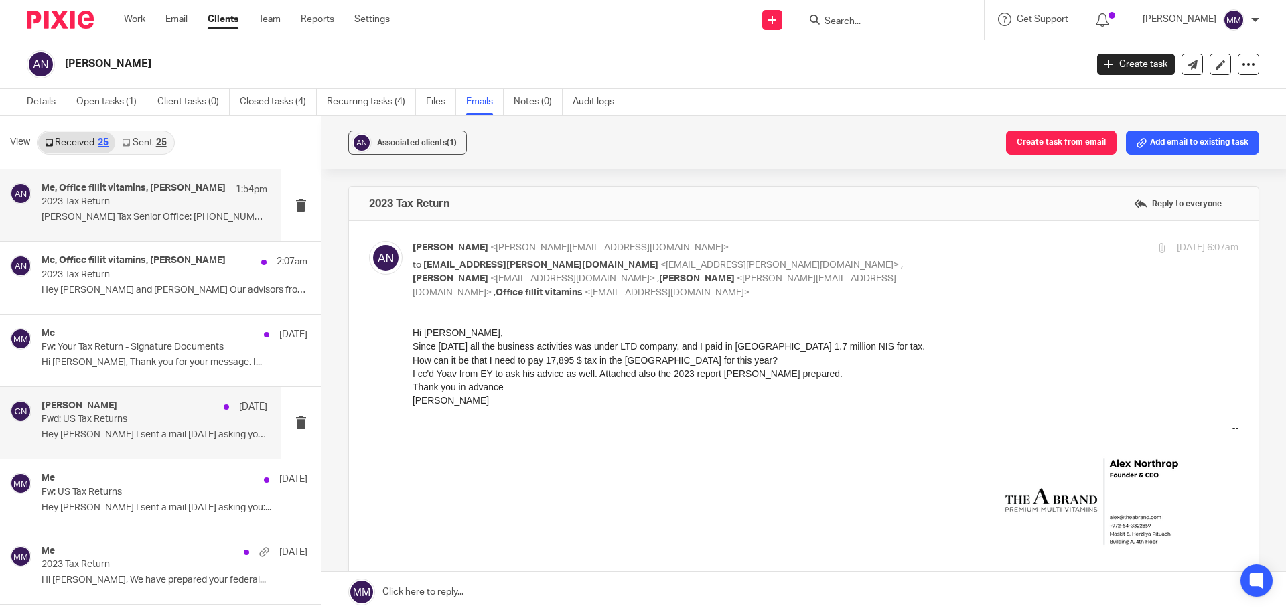
click at [150, 405] on div "Chris Nowicki Oct 9" at bounding box center [155, 407] width 226 height 13
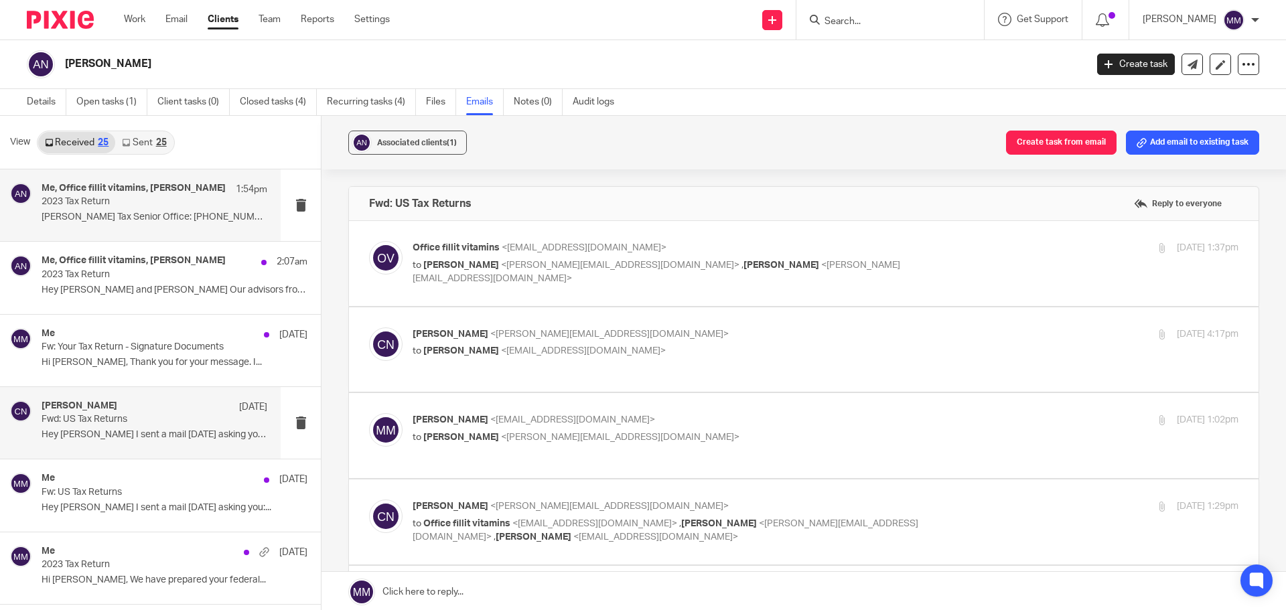
click at [127, 185] on h4 "Me, Office fillit vitamins, Alex Northrop" at bounding box center [134, 188] width 184 height 11
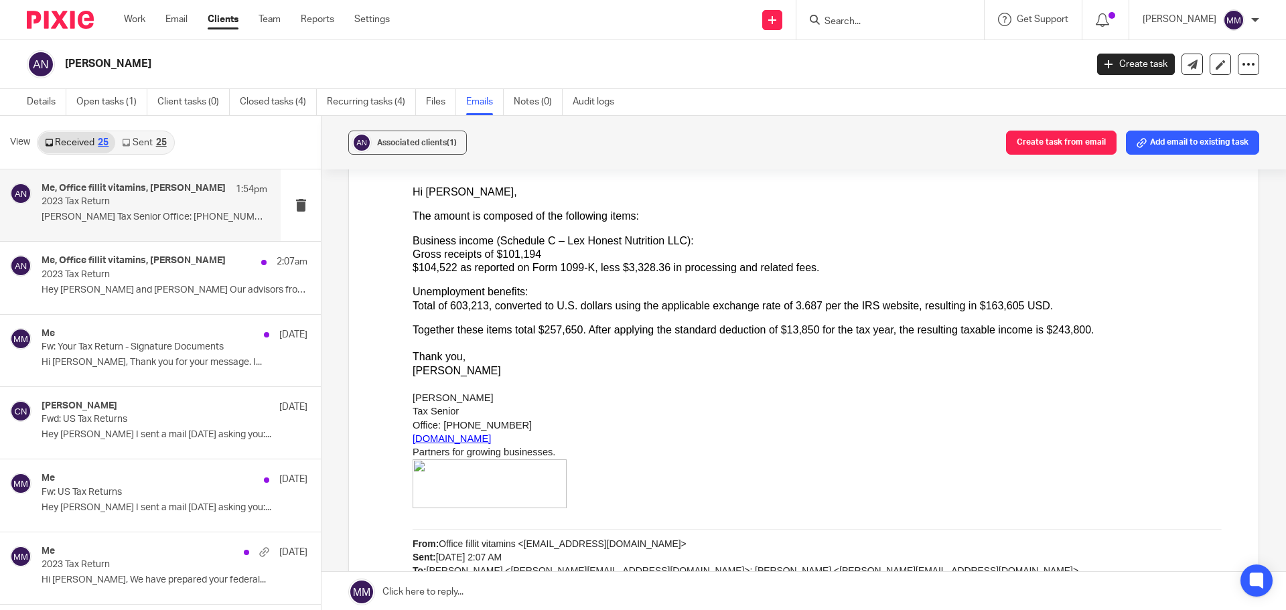
scroll to position [603, 0]
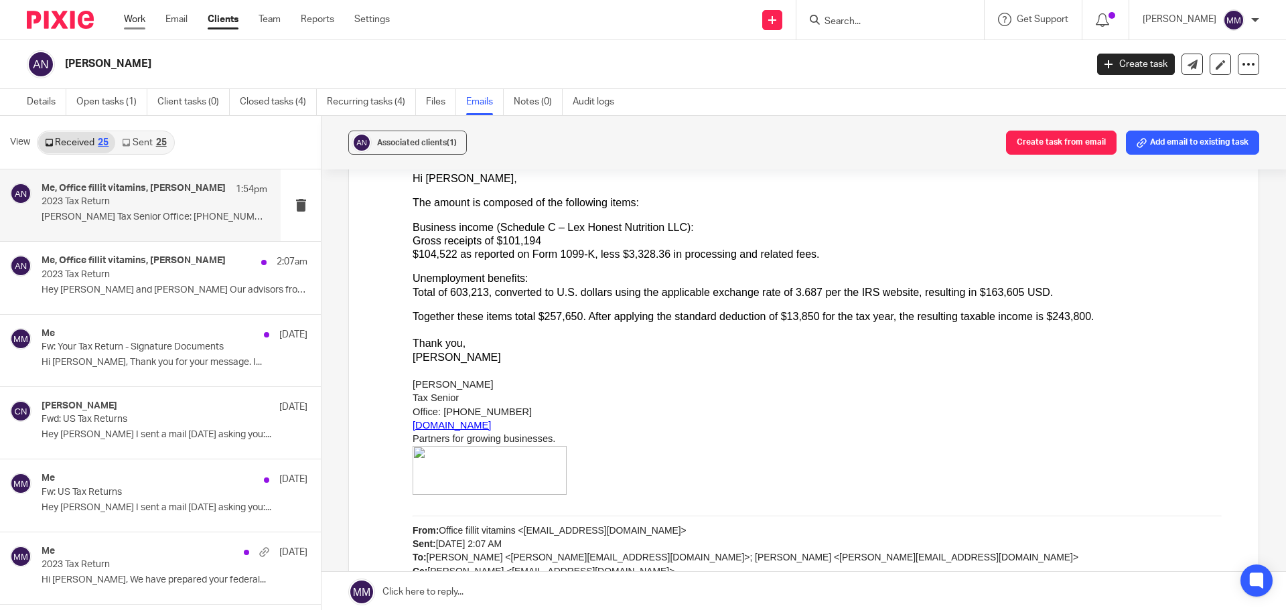
click at [137, 17] on link "Work" at bounding box center [134, 19] width 21 height 13
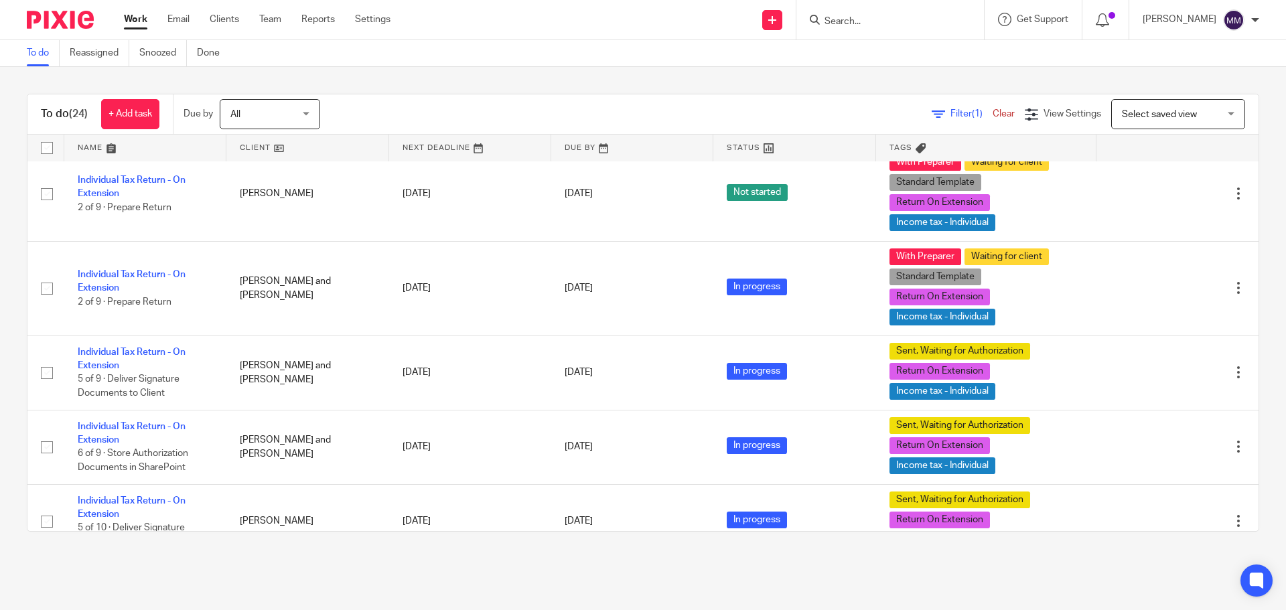
scroll to position [938, 0]
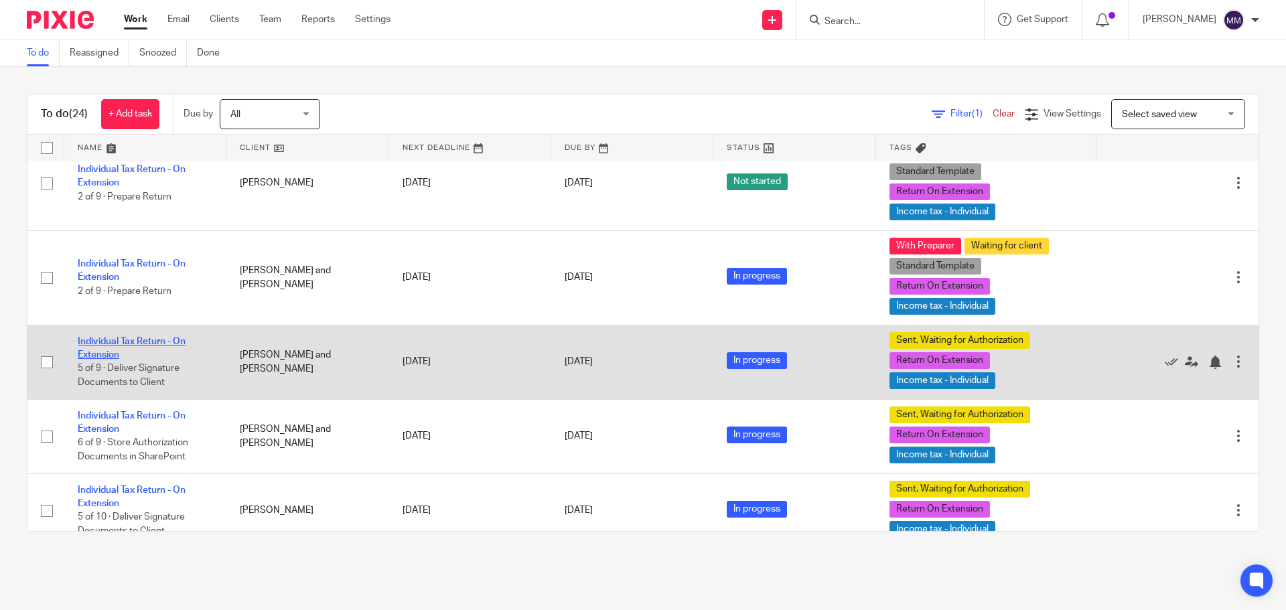
click at [149, 343] on link "Individual Tax Return - On Extension" at bounding box center [132, 348] width 108 height 23
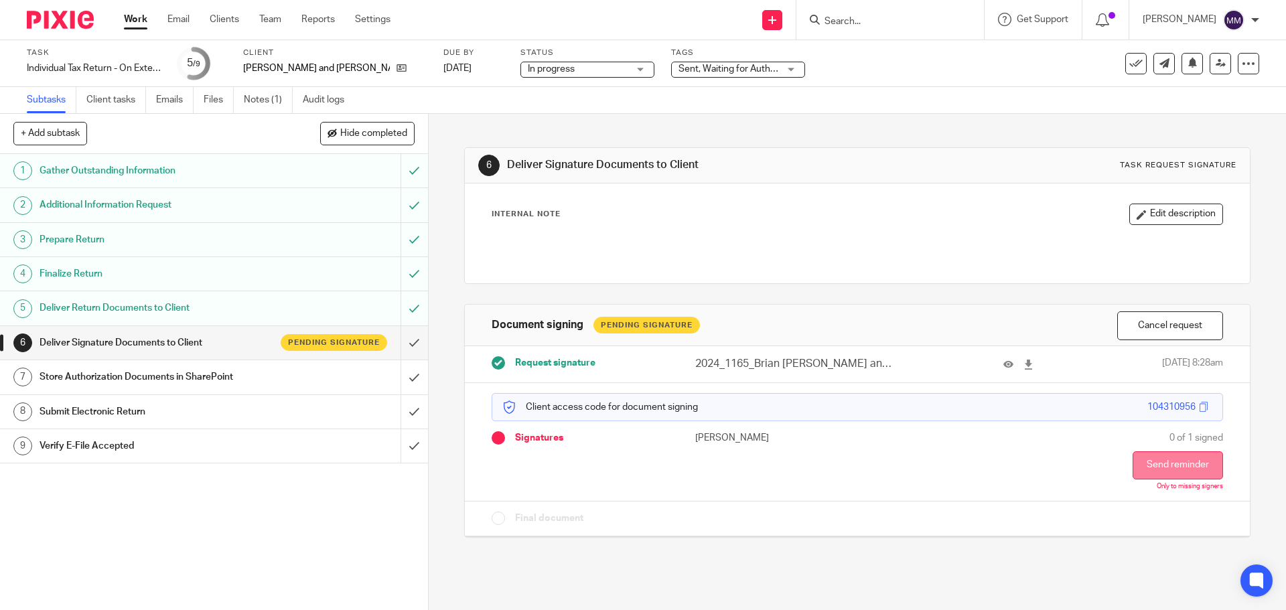
click at [1133, 472] on button "Send reminder" at bounding box center [1178, 466] width 90 height 28
click at [255, 94] on link "Notes (1)" at bounding box center [268, 100] width 49 height 26
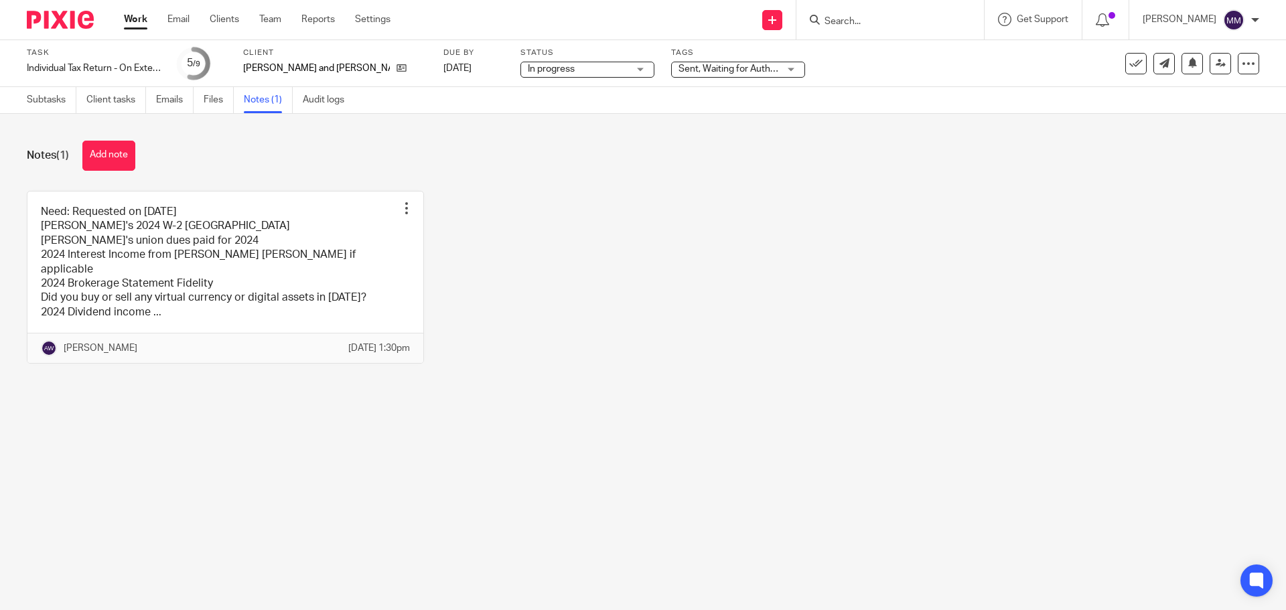
click at [140, 23] on link "Work" at bounding box center [135, 19] width 23 height 13
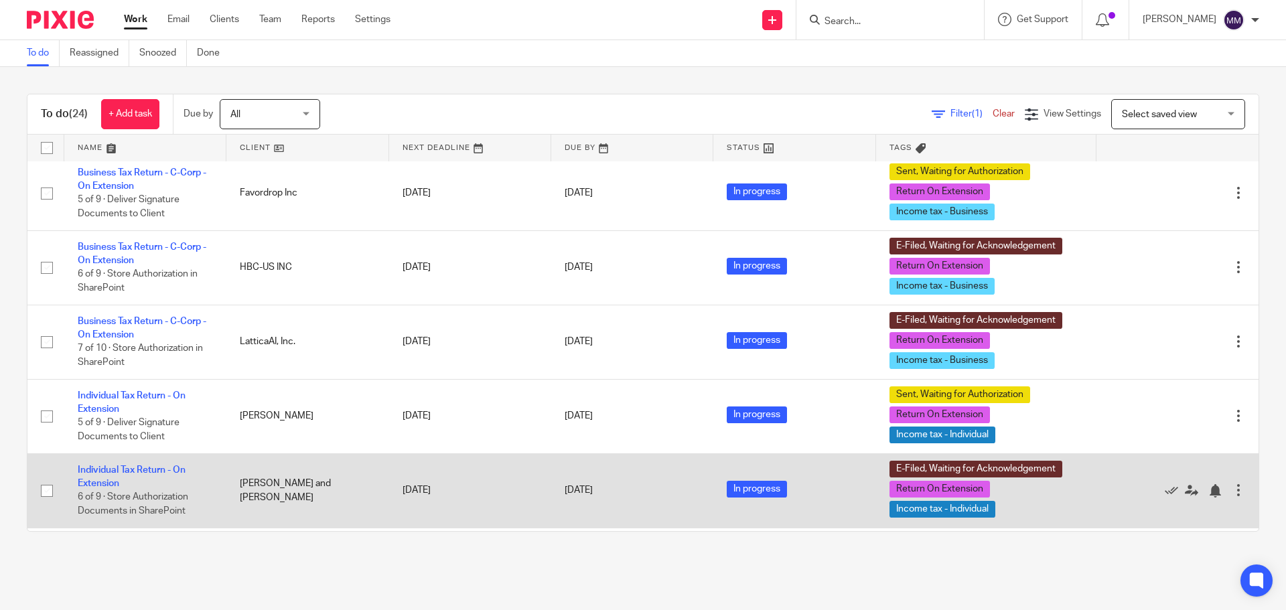
scroll to position [1295, 0]
